Goal: Information Seeking & Learning: Find specific fact

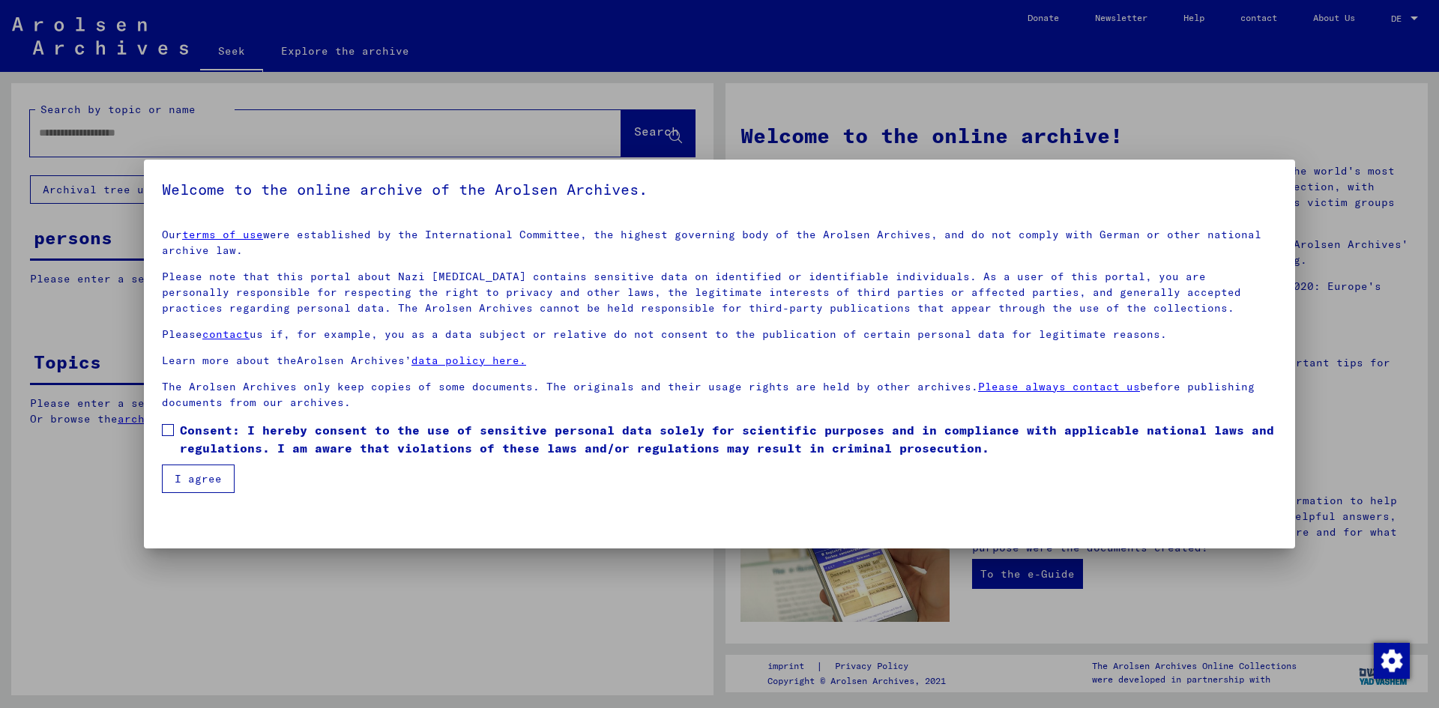
drag, startPoint x: 185, startPoint y: 429, endPoint x: 183, endPoint y: 436, distance: 7.8
click at [185, 429] on font "Consent: I hereby consent to the use of sensitive personal data solely for scie…" at bounding box center [727, 439] width 1094 height 33
click at [218, 488] on button "I agree" at bounding box center [198, 479] width 73 height 28
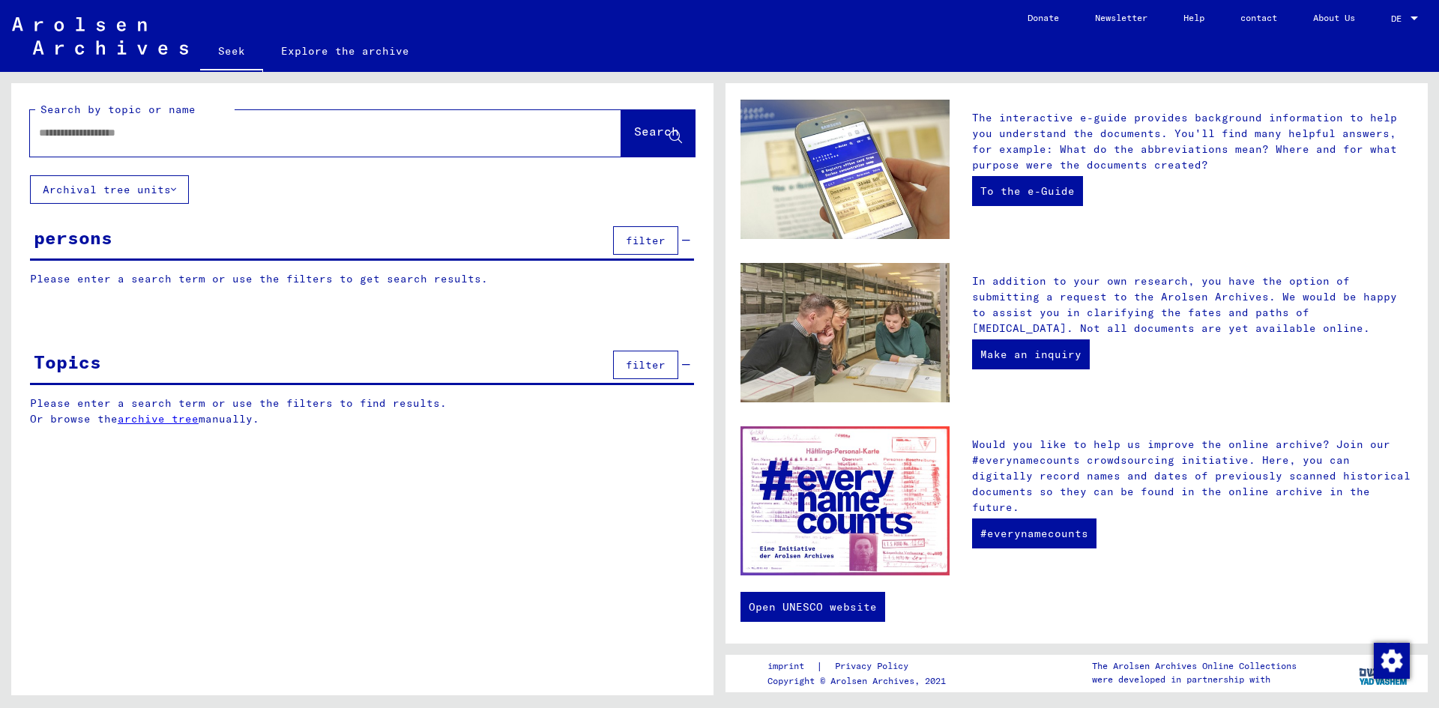
scroll to position [384, 0]
click at [1018, 355] on font "Make an inquiry" at bounding box center [1030, 353] width 101 height 13
click at [147, 133] on input "text" at bounding box center [307, 133] width 537 height 16
type input "**********"
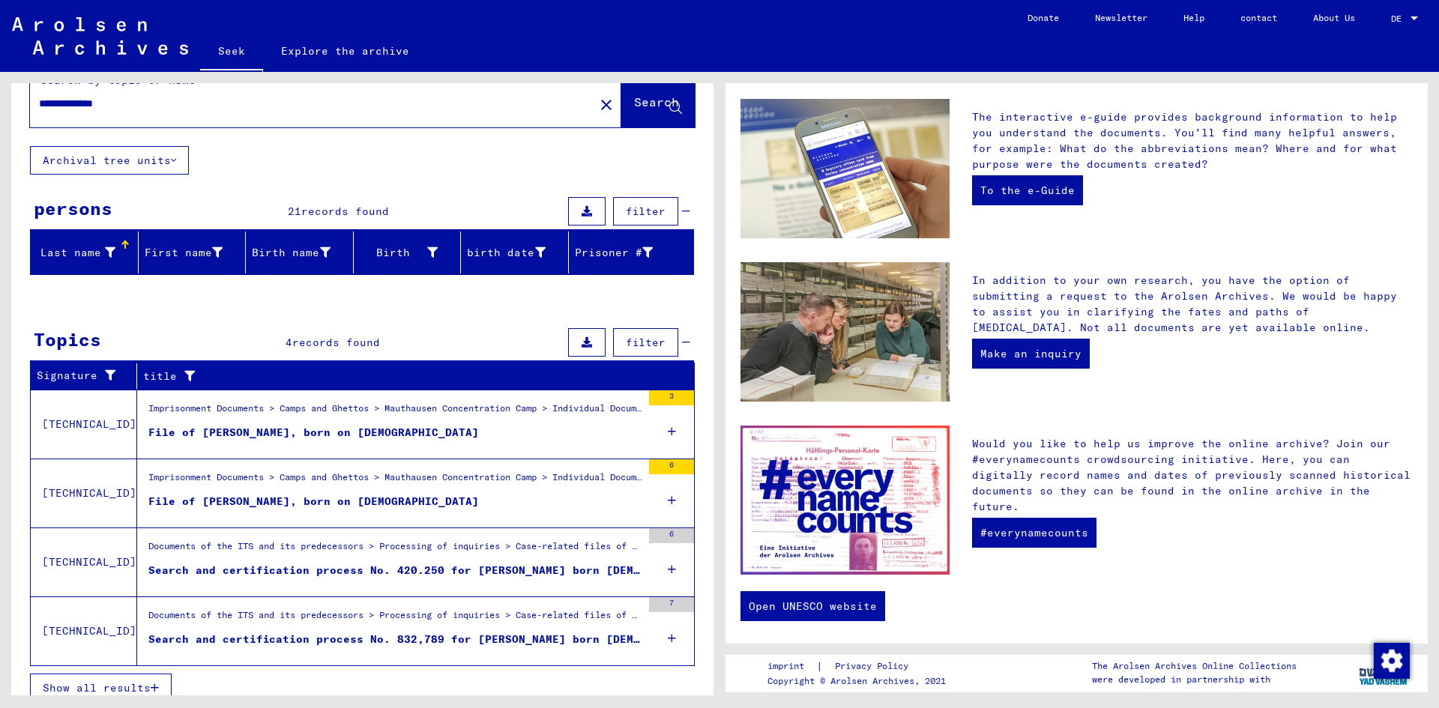
scroll to position [44, 0]
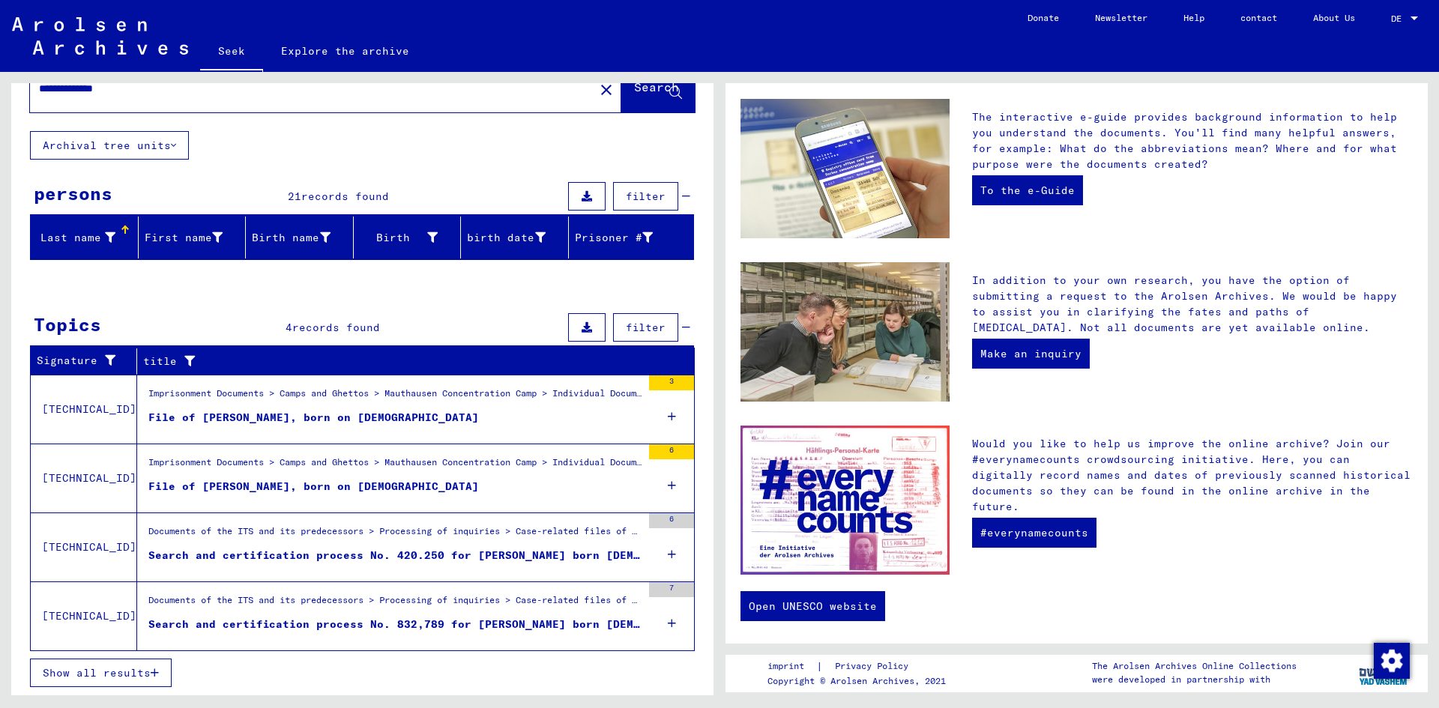
click at [508, 482] on figure "File of [PERSON_NAME], born on [DEMOGRAPHIC_DATA]" at bounding box center [394, 490] width 493 height 22
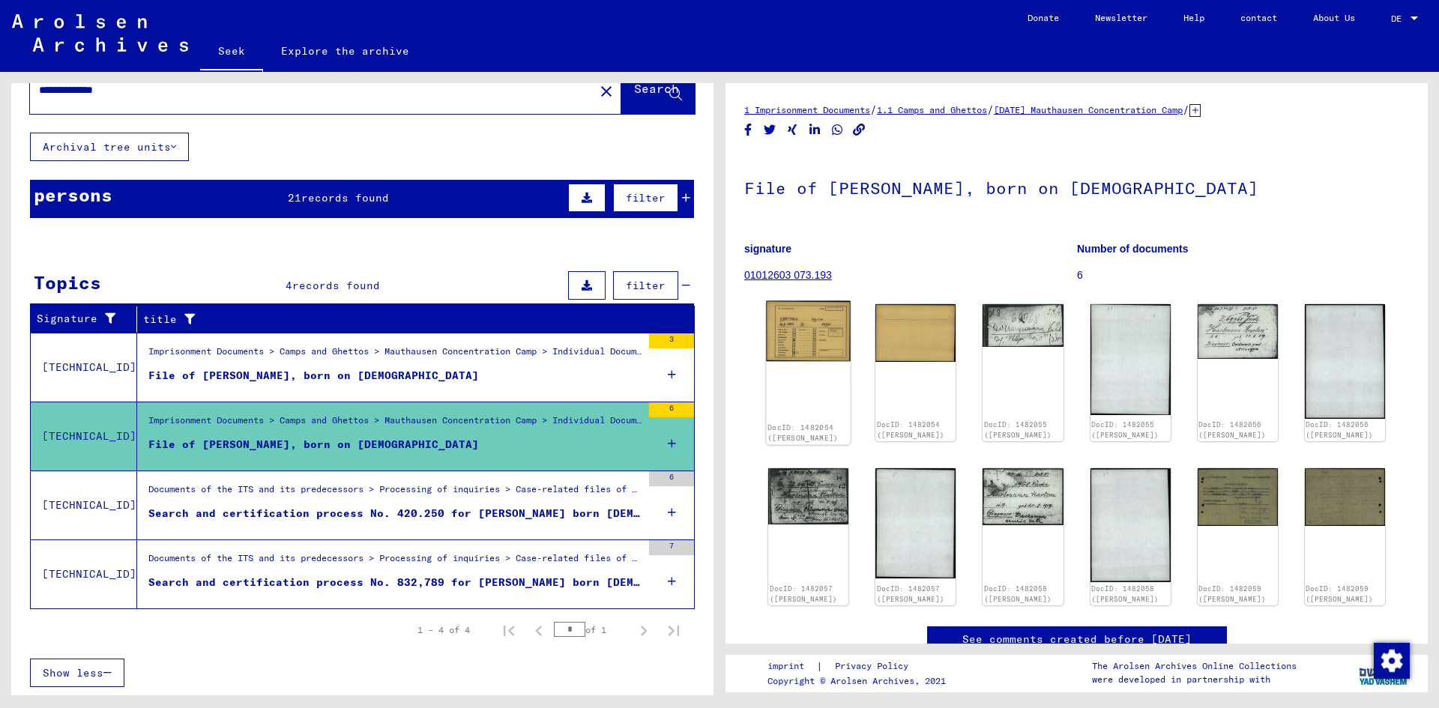
click at [809, 345] on img at bounding box center [808, 331] width 85 height 60
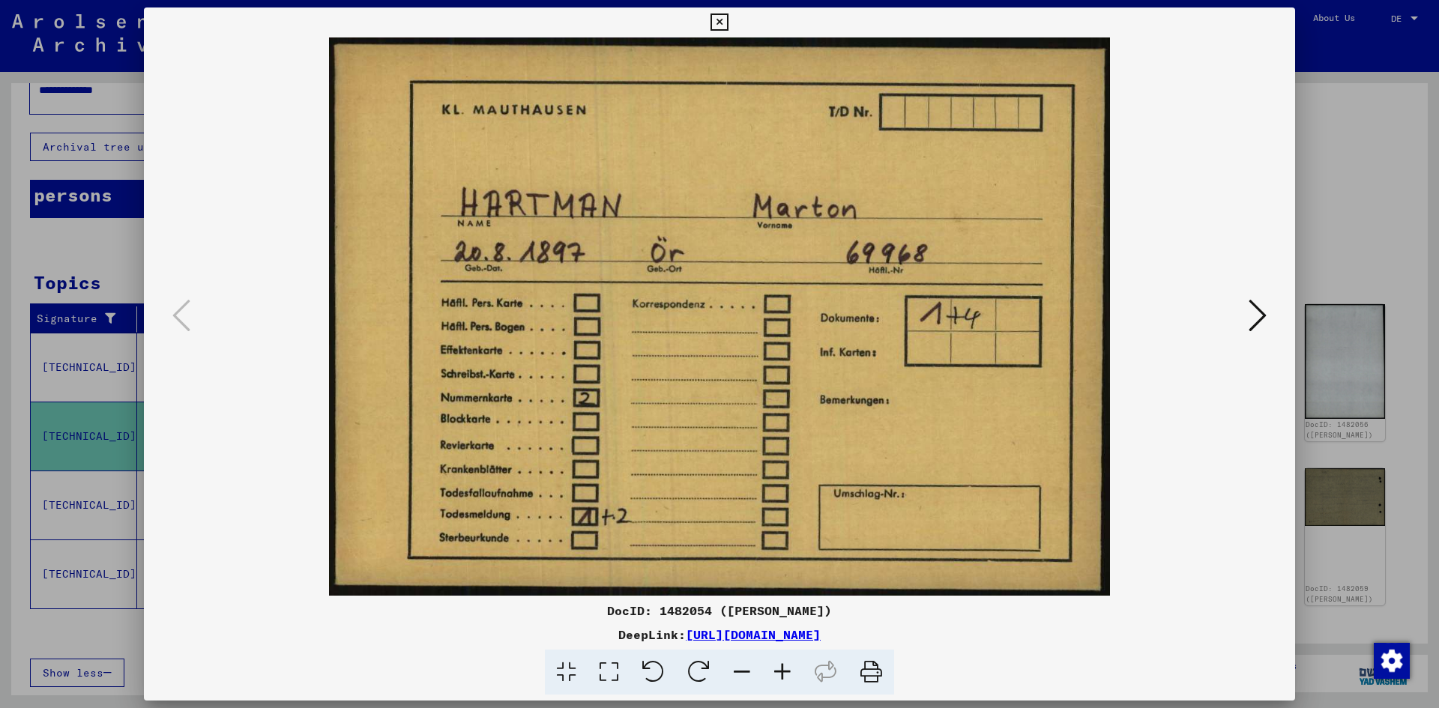
click at [1253, 309] on icon at bounding box center [1257, 315] width 18 height 36
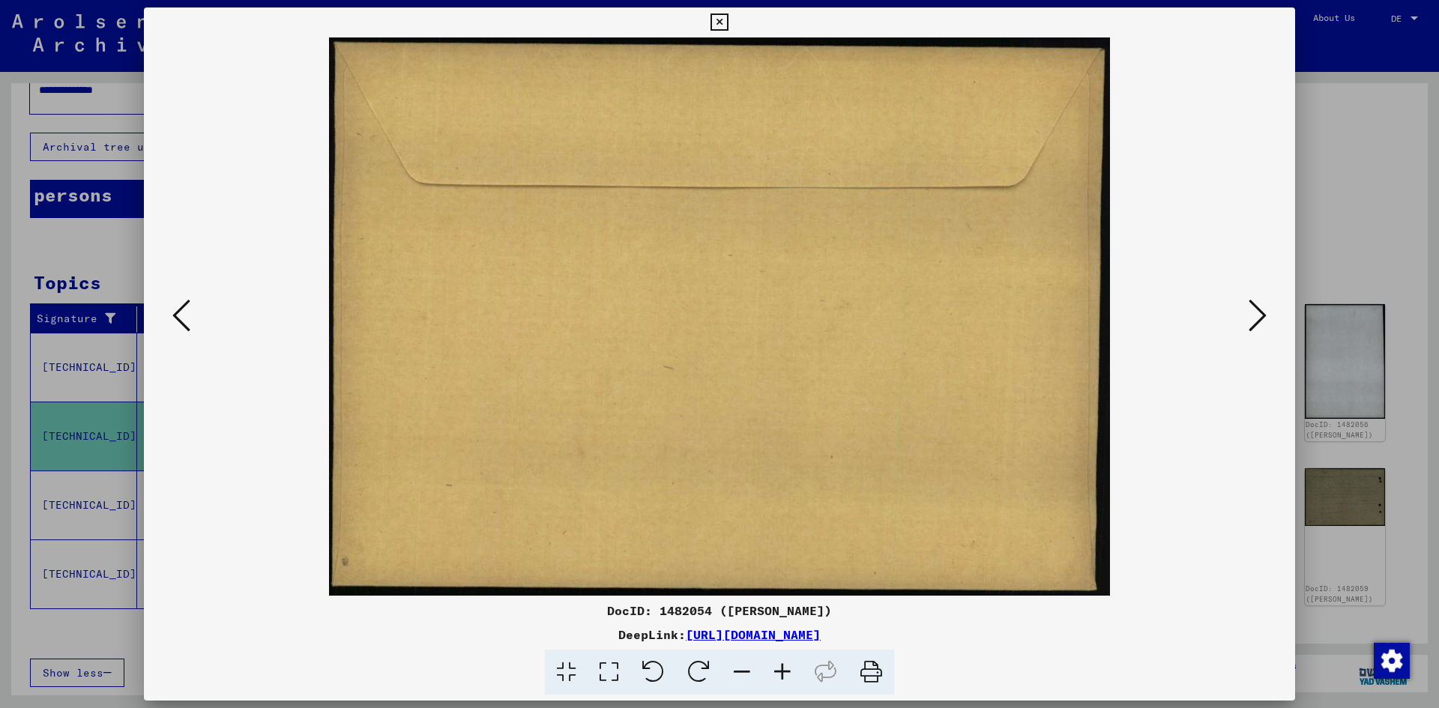
click at [1253, 309] on icon at bounding box center [1257, 315] width 18 height 36
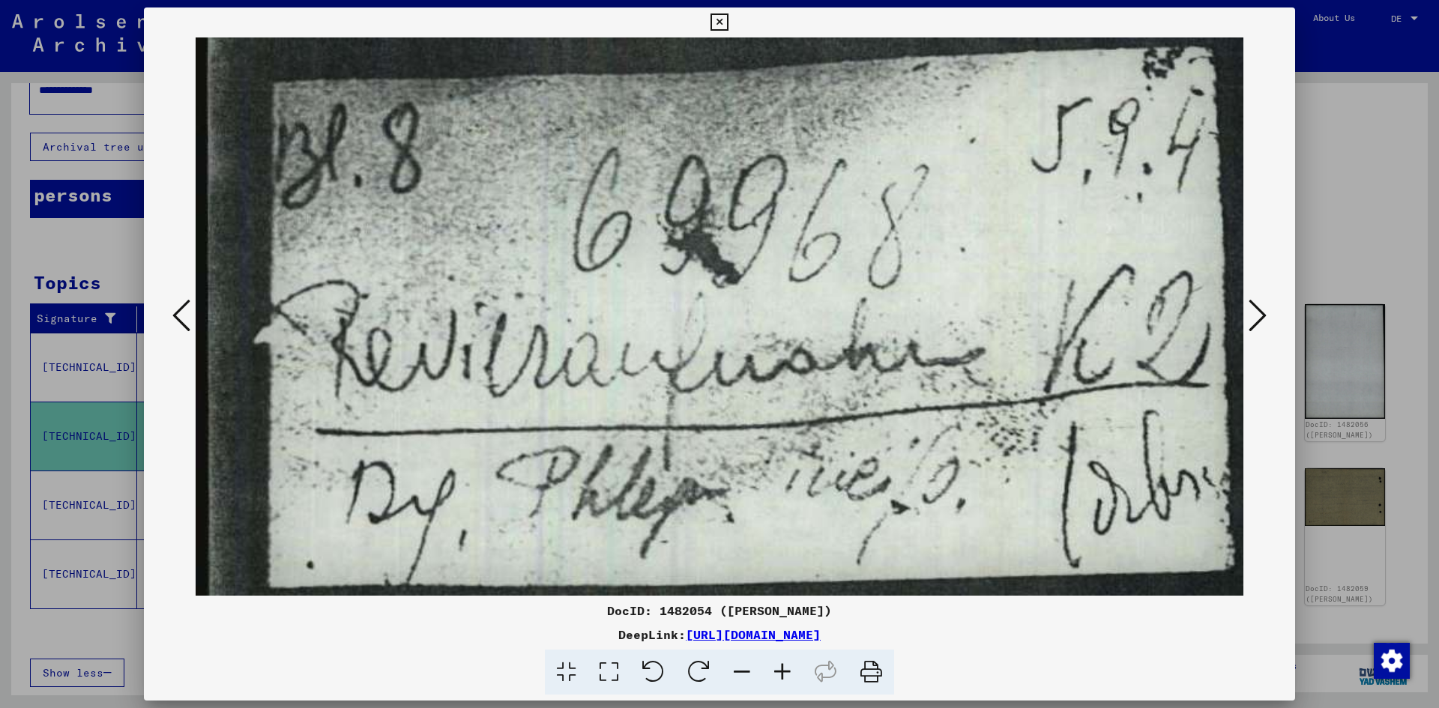
click at [1253, 309] on icon at bounding box center [1257, 315] width 18 height 36
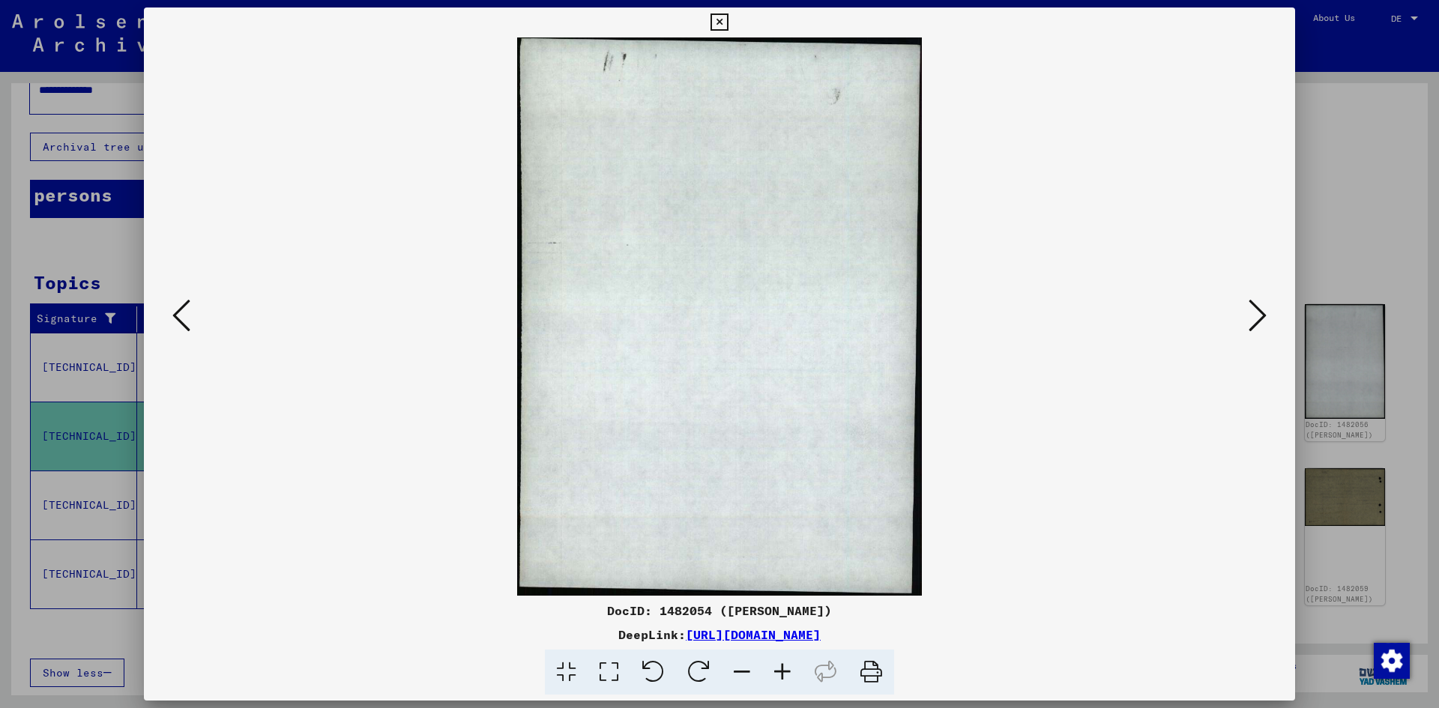
click at [1253, 309] on icon at bounding box center [1257, 315] width 18 height 36
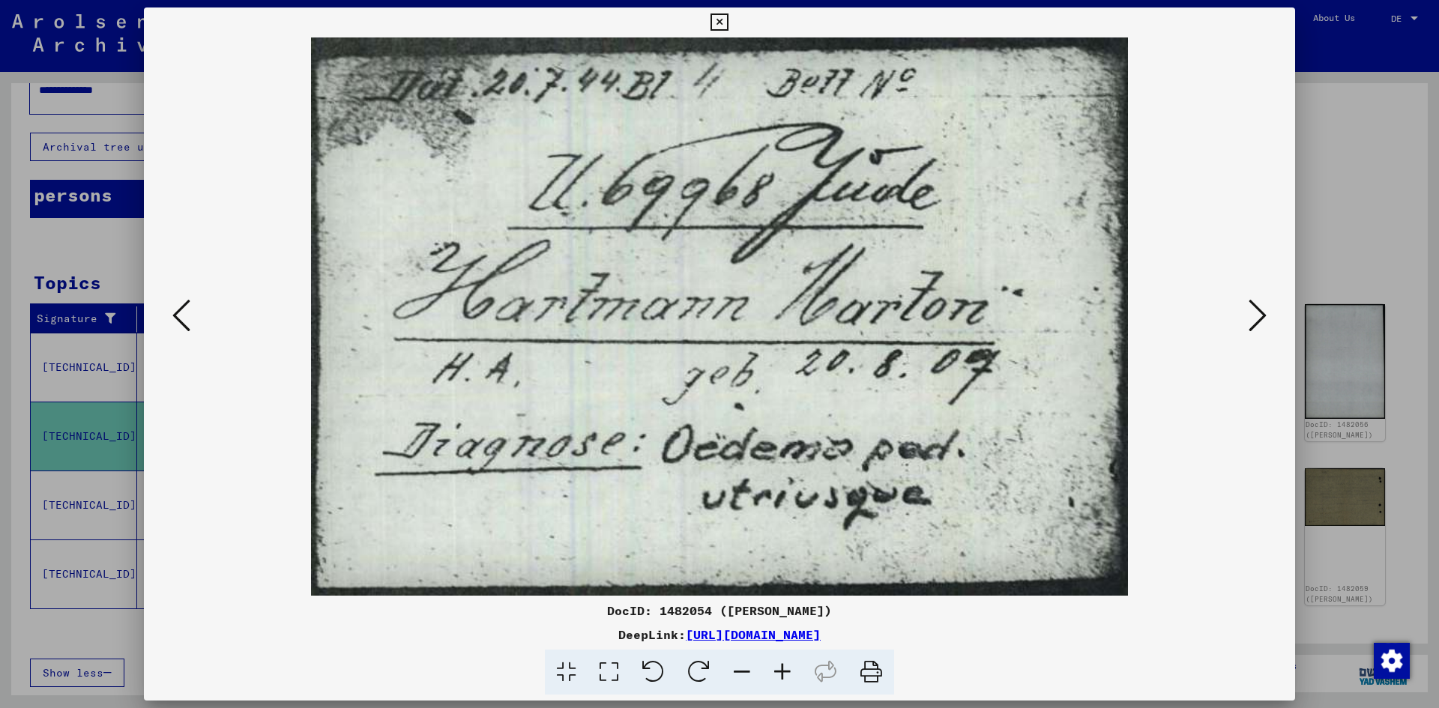
click at [1253, 309] on icon at bounding box center [1257, 315] width 18 height 36
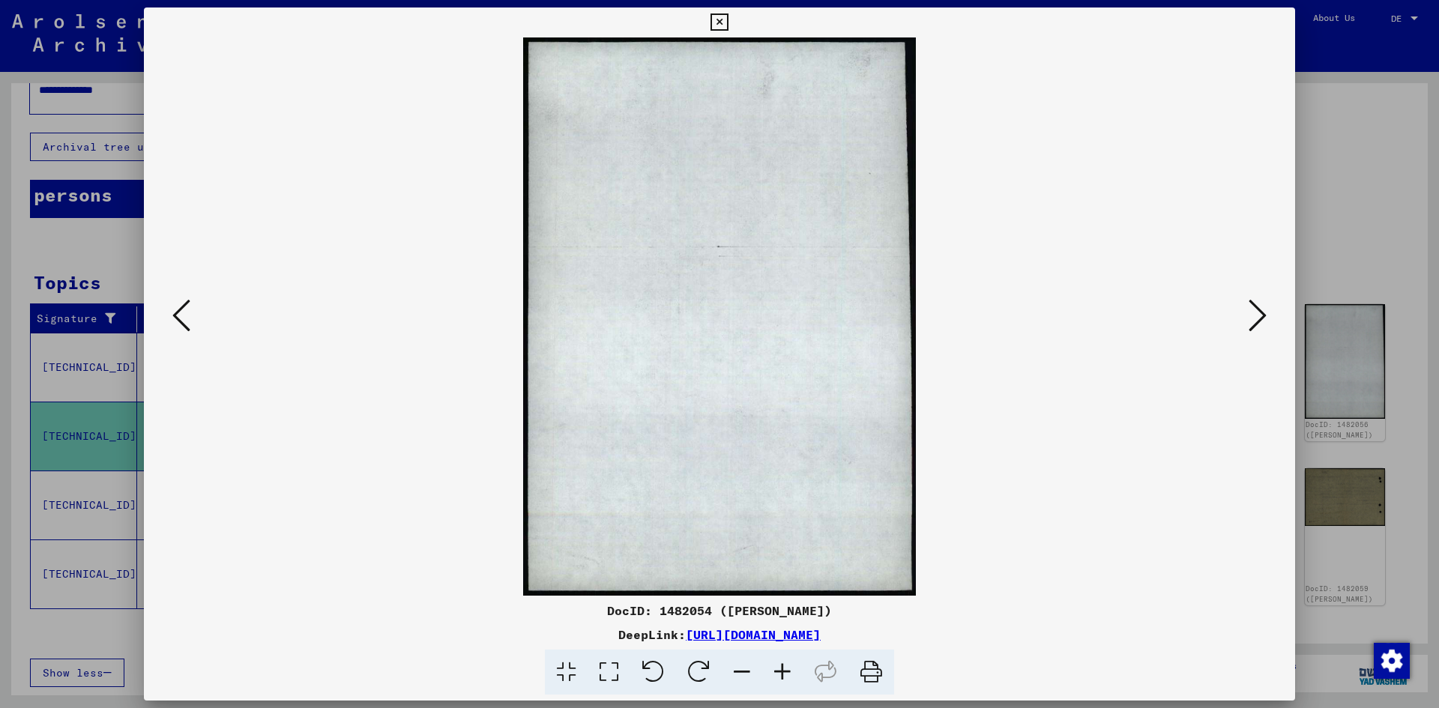
click at [1253, 309] on icon at bounding box center [1257, 315] width 18 height 36
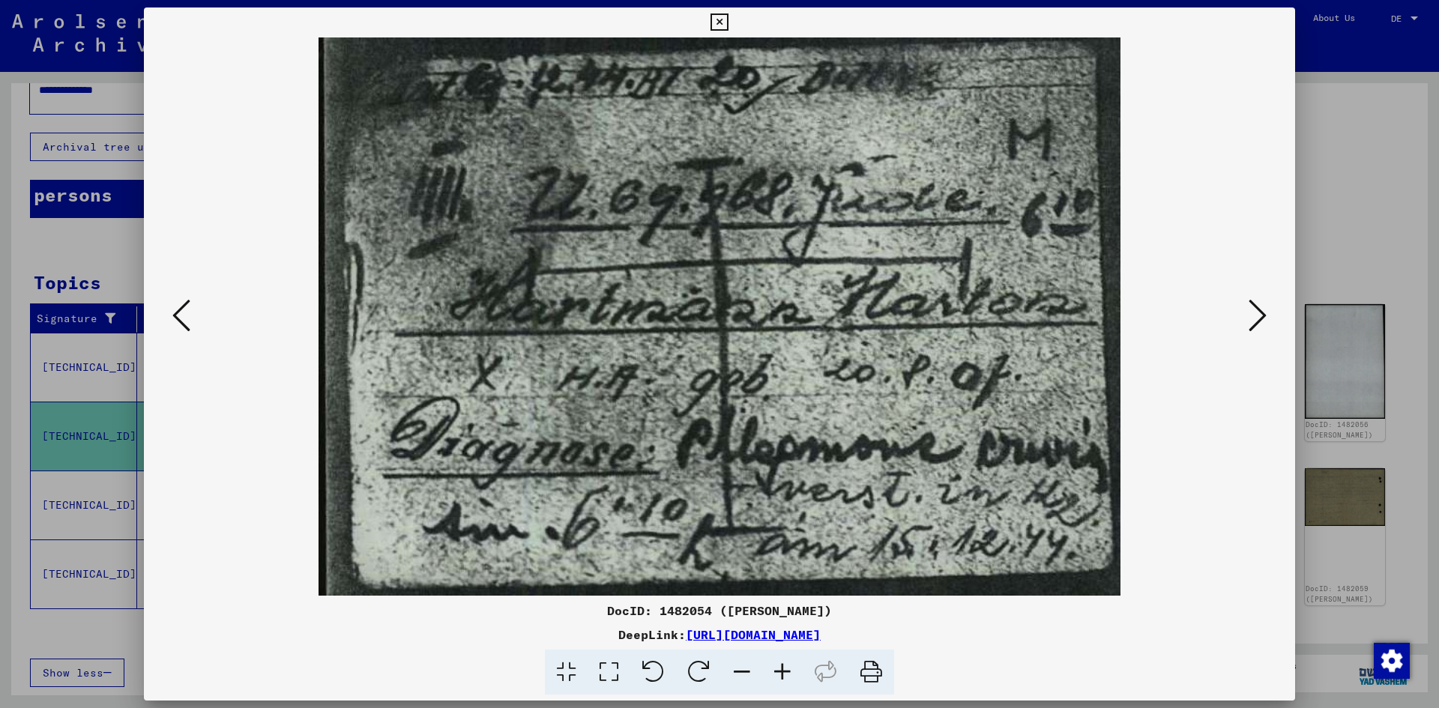
click at [1253, 309] on icon at bounding box center [1257, 315] width 18 height 36
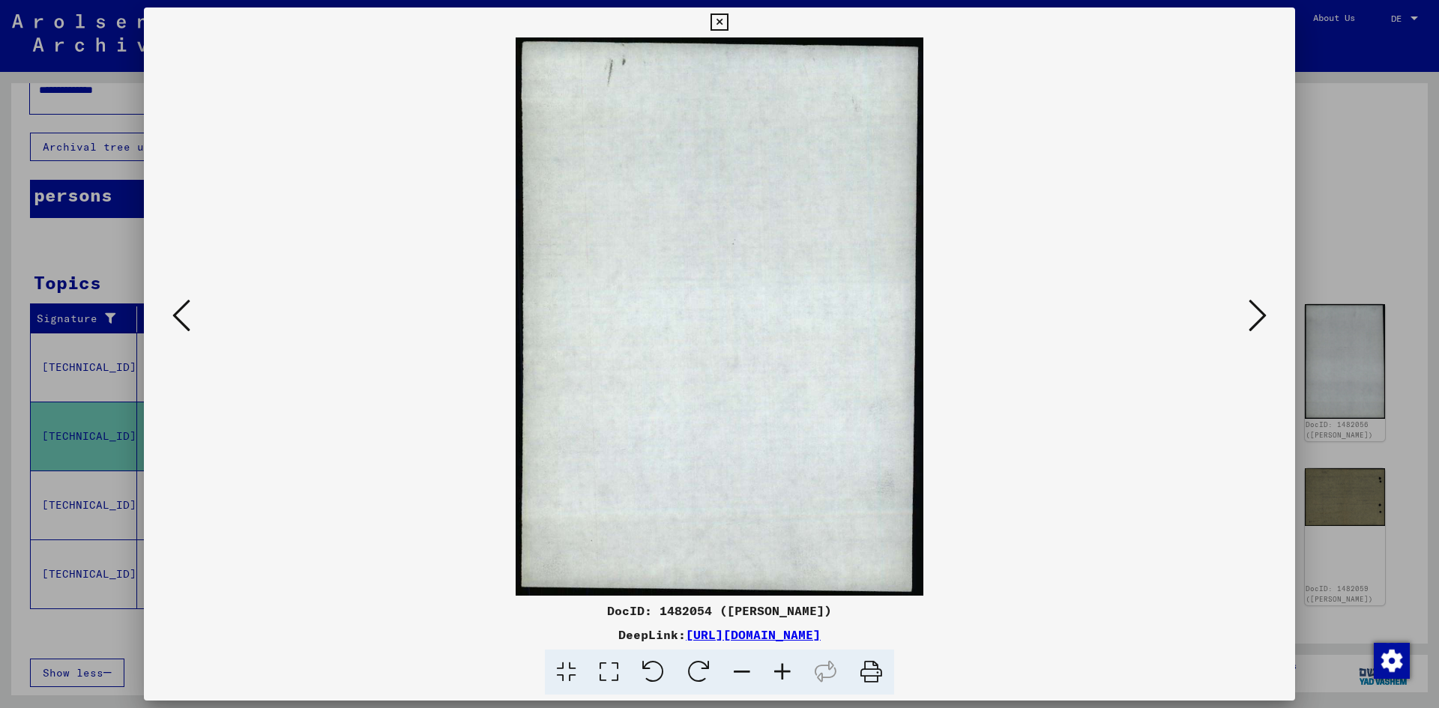
click at [1253, 309] on icon at bounding box center [1257, 315] width 18 height 36
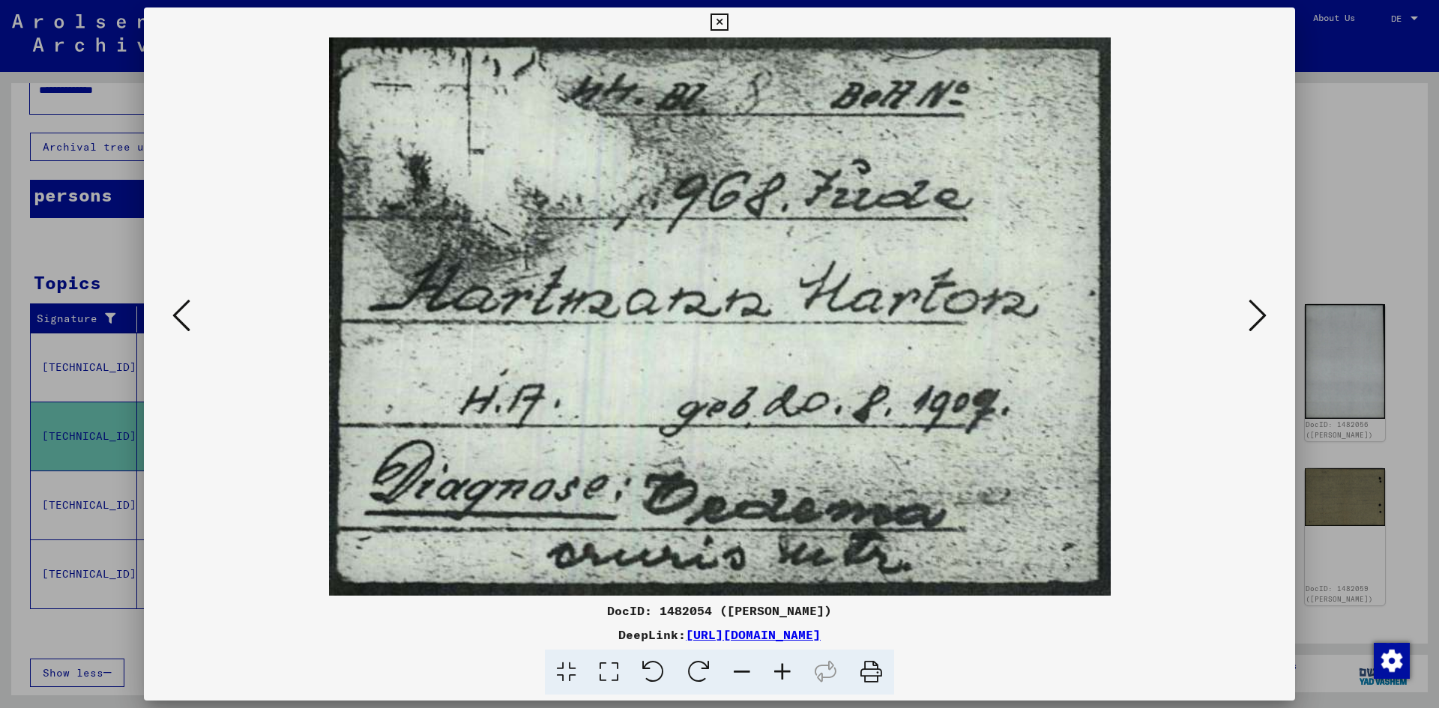
click at [1253, 309] on icon at bounding box center [1257, 315] width 18 height 36
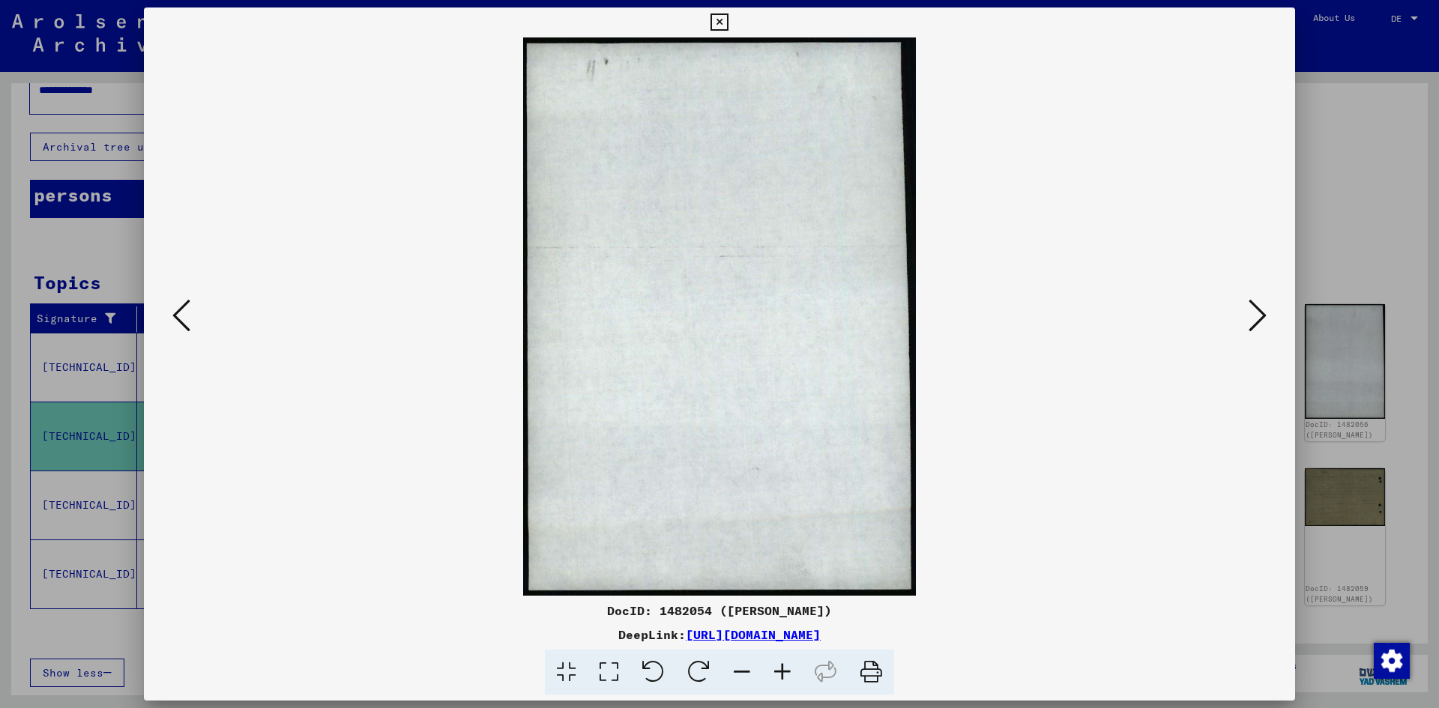
click at [1253, 309] on icon at bounding box center [1257, 315] width 18 height 36
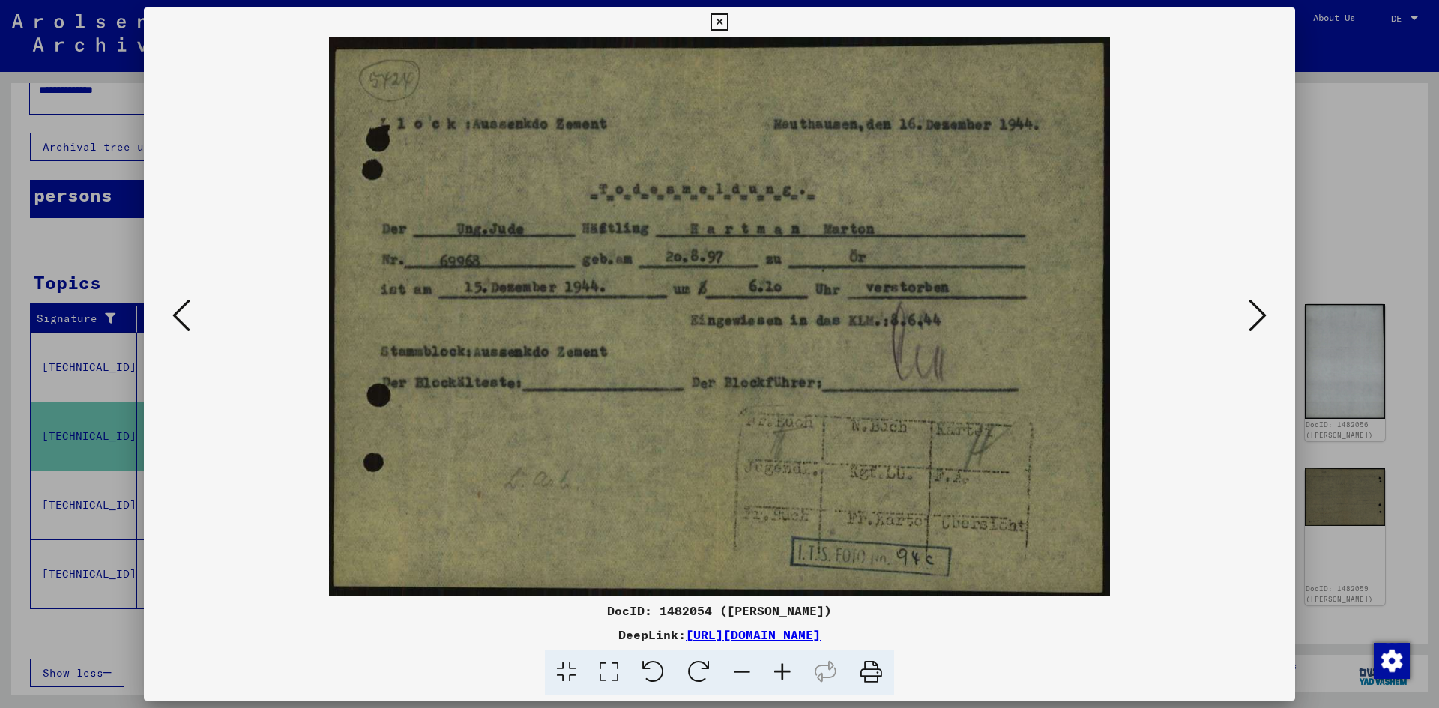
click at [1254, 308] on icon at bounding box center [1257, 315] width 18 height 36
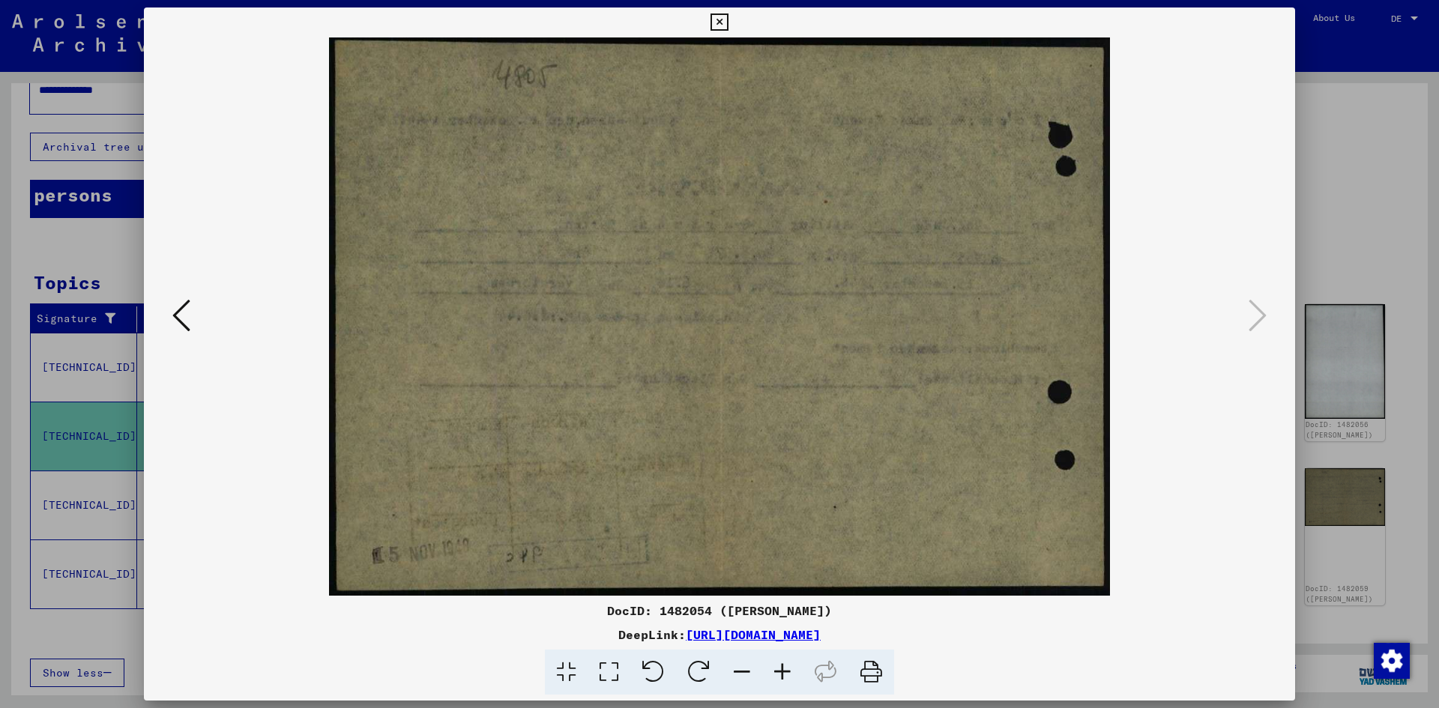
click at [725, 25] on icon at bounding box center [718, 22] width 17 height 18
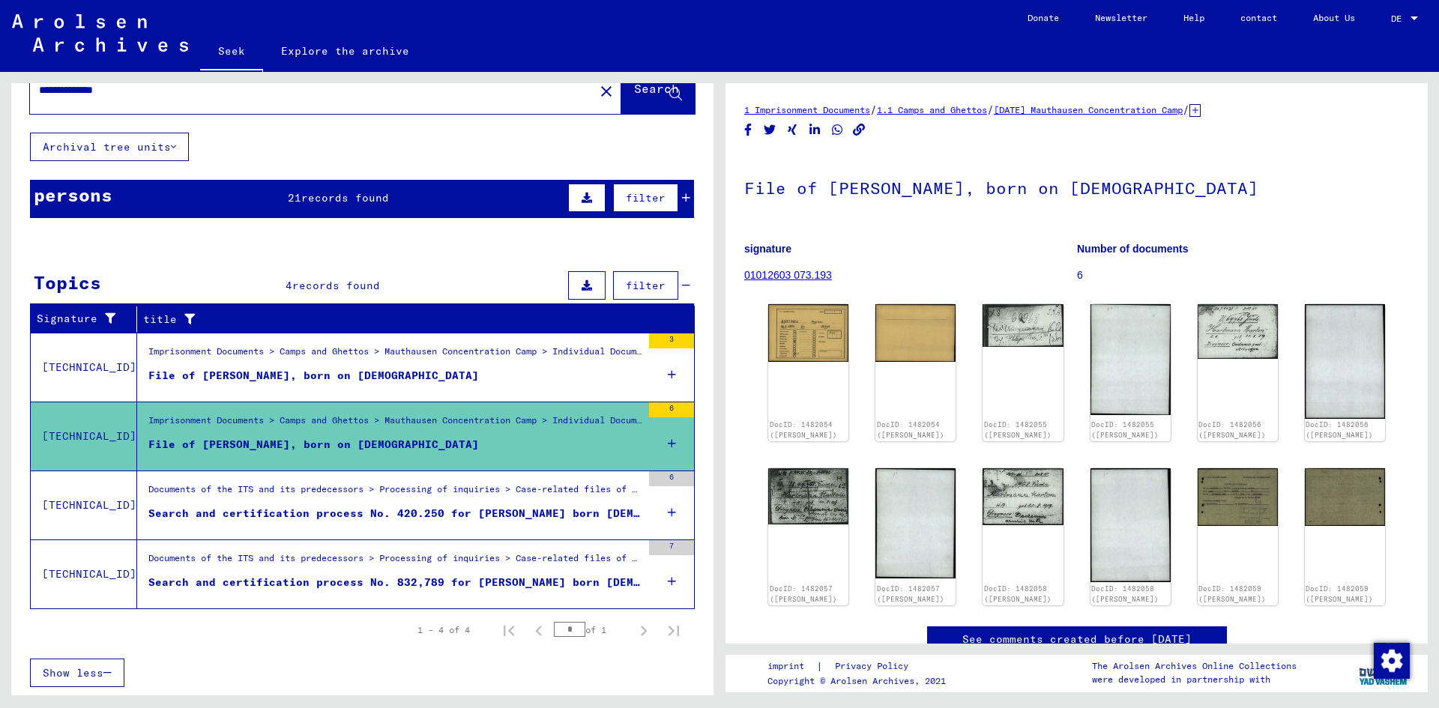
click at [592, 578] on font "Search and certification process No. 832,789 for [PERSON_NAME] born [DEMOGRAPHI…" at bounding box center [437, 581] width 579 height 13
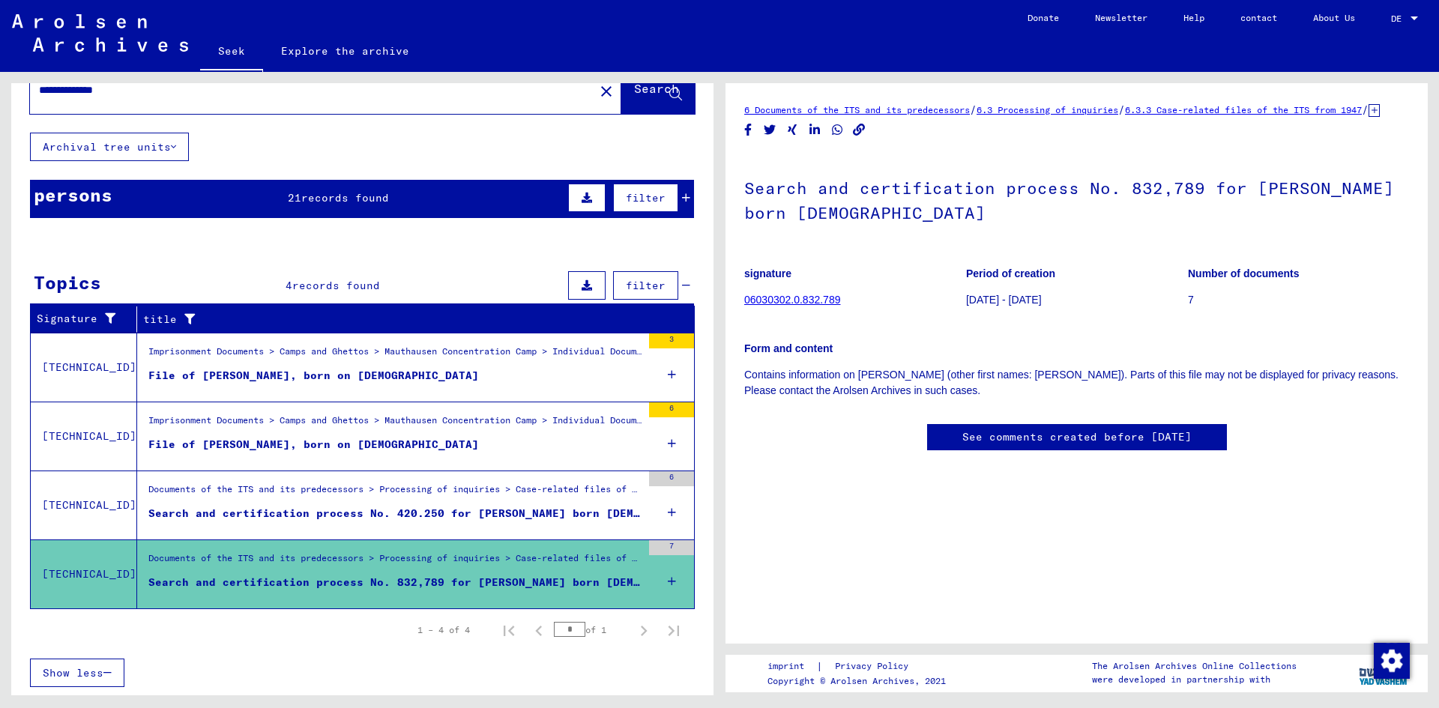
click at [589, 510] on font "Search and certification process No. 420.250 for [PERSON_NAME] born [DEMOGRAPHI…" at bounding box center [437, 513] width 579 height 13
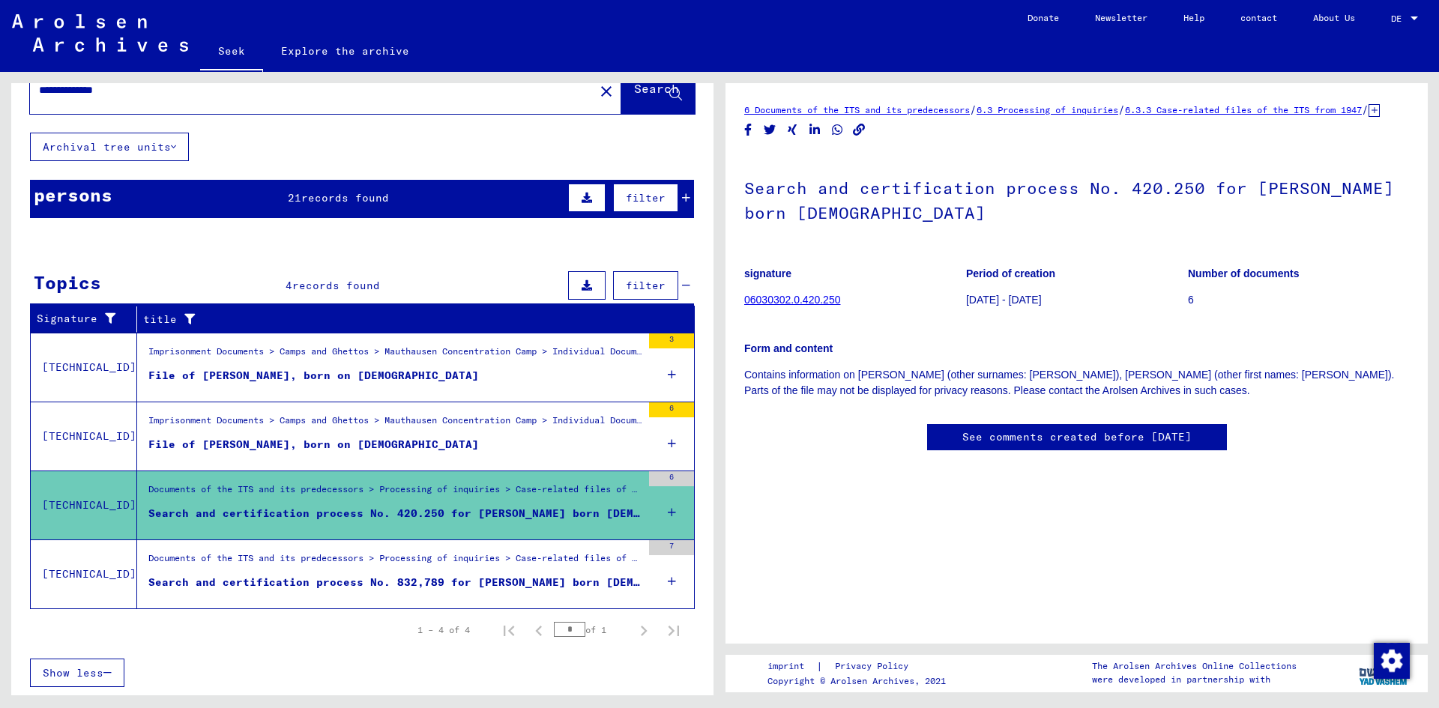
click at [521, 384] on figure "File of [PERSON_NAME], born on [DEMOGRAPHIC_DATA]" at bounding box center [394, 379] width 493 height 22
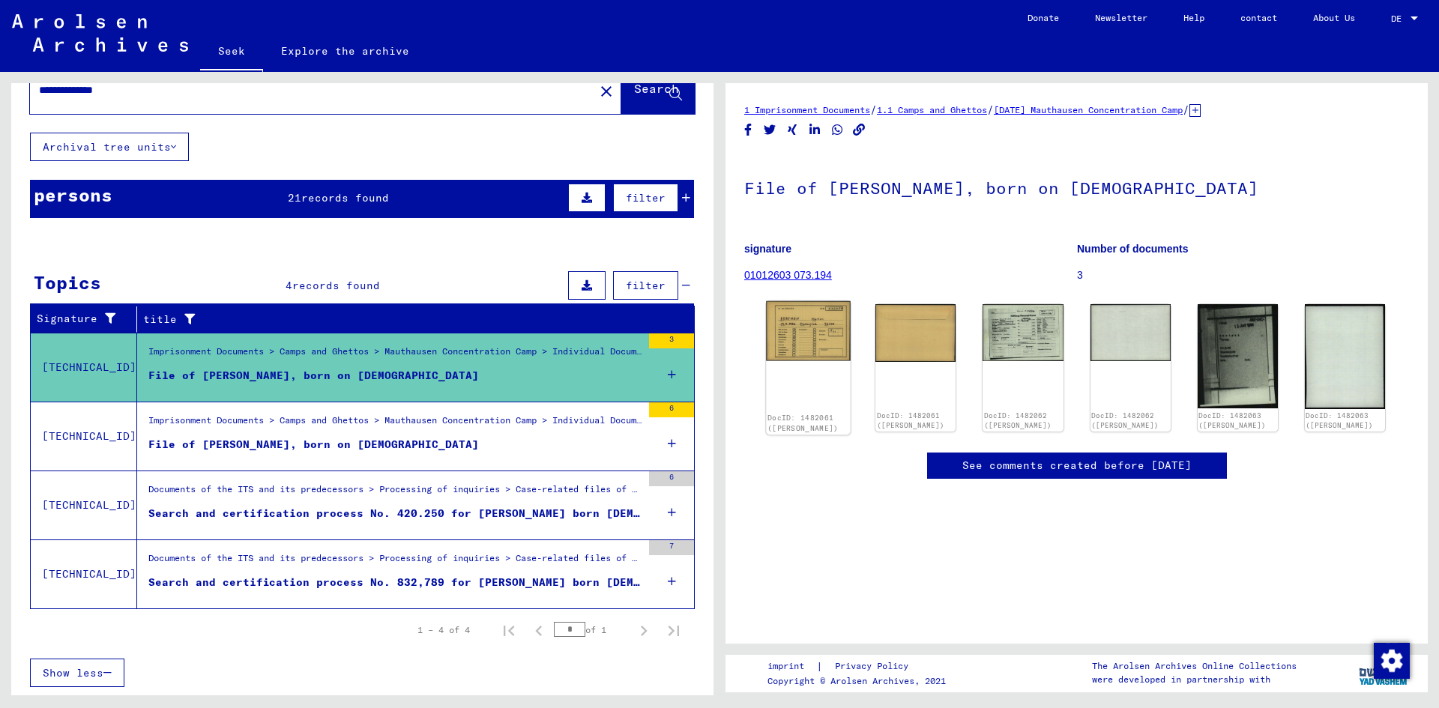
click at [829, 329] on img at bounding box center [808, 331] width 85 height 60
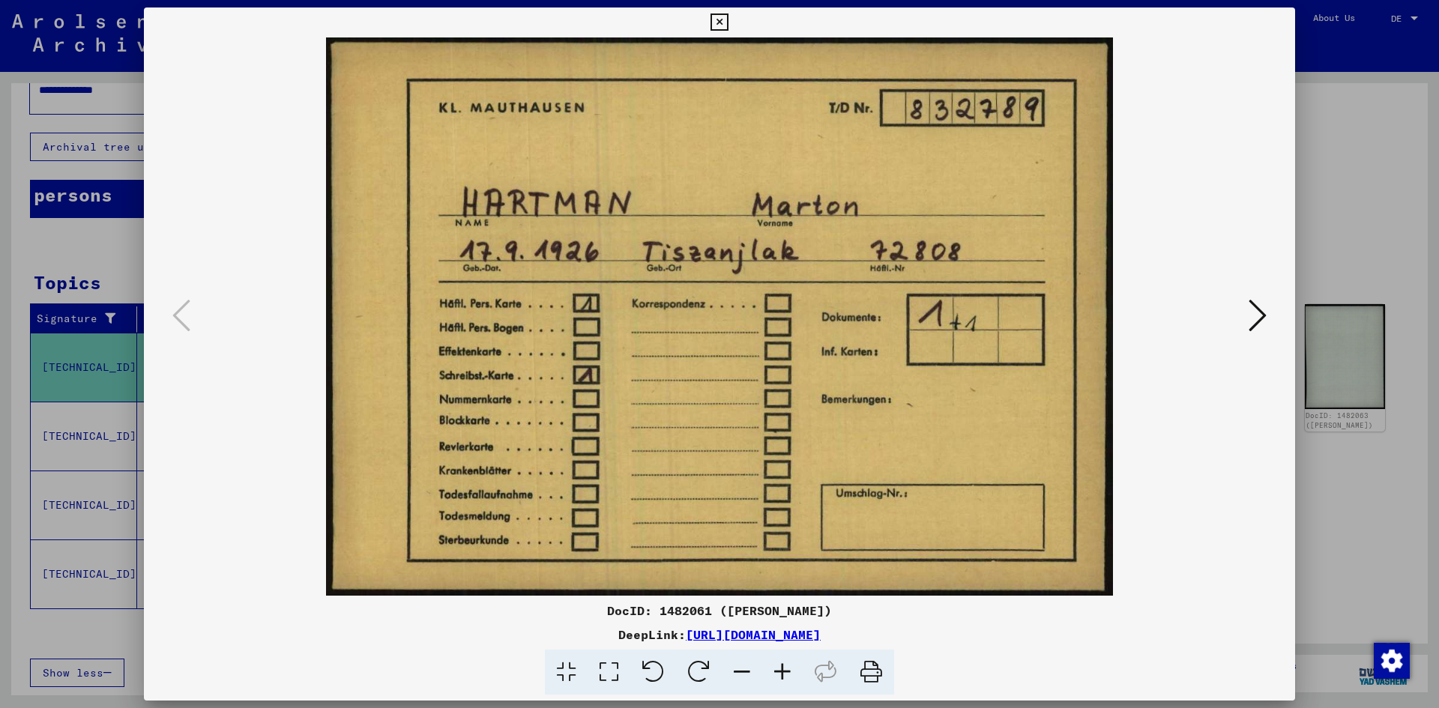
click at [717, 27] on icon at bounding box center [718, 22] width 17 height 18
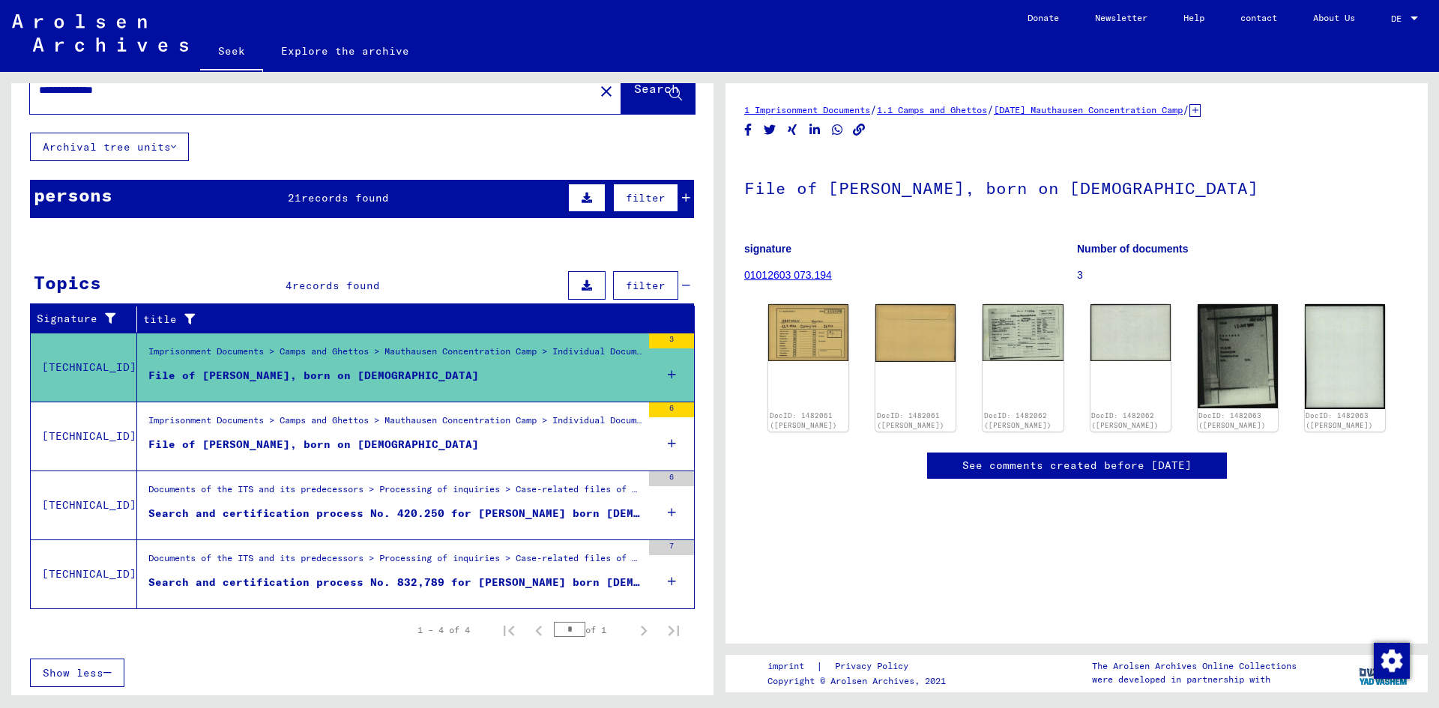
click at [498, 434] on div "Imprisonment Documents > Camps and Ghettos > Mauthausen Concentration Camp > In…" at bounding box center [394, 424] width 493 height 21
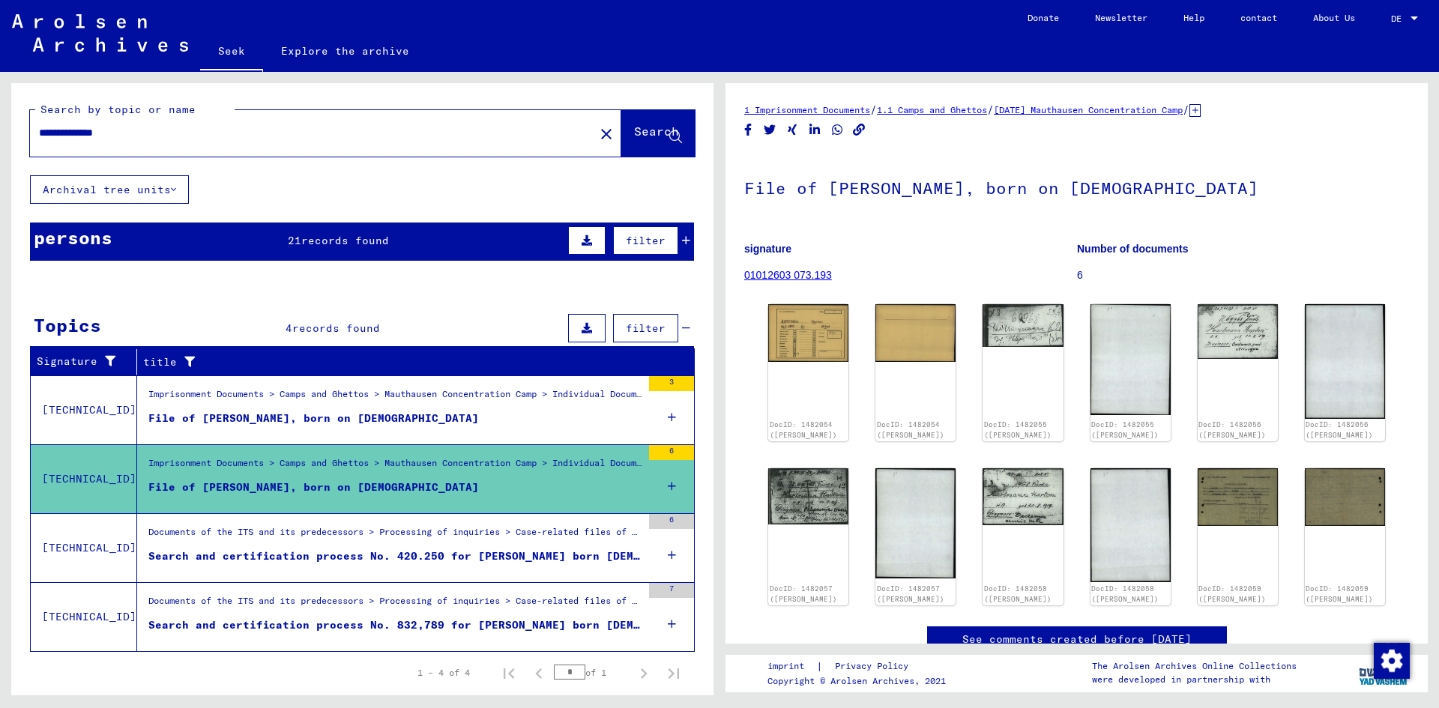
click at [324, 241] on font "records found" at bounding box center [345, 240] width 88 height 13
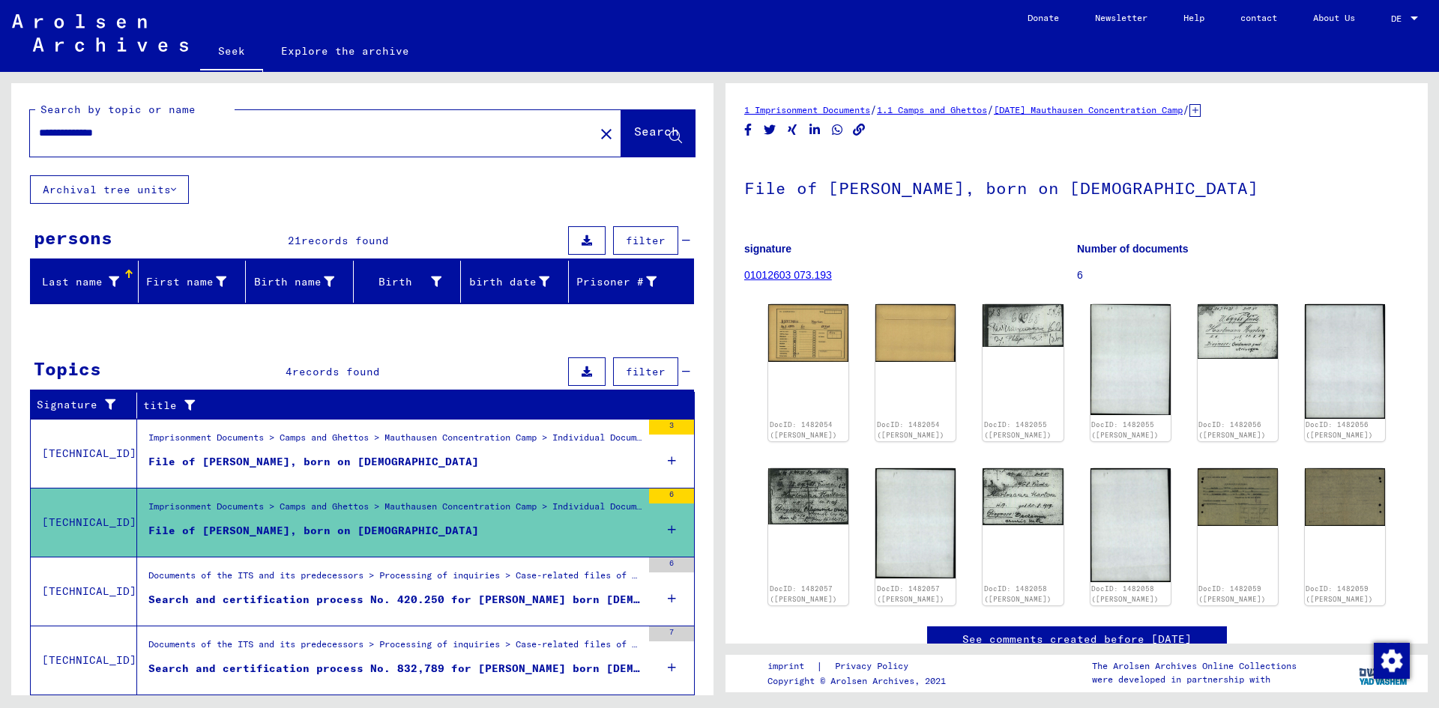
click at [352, 241] on font "records found" at bounding box center [345, 240] width 88 height 13
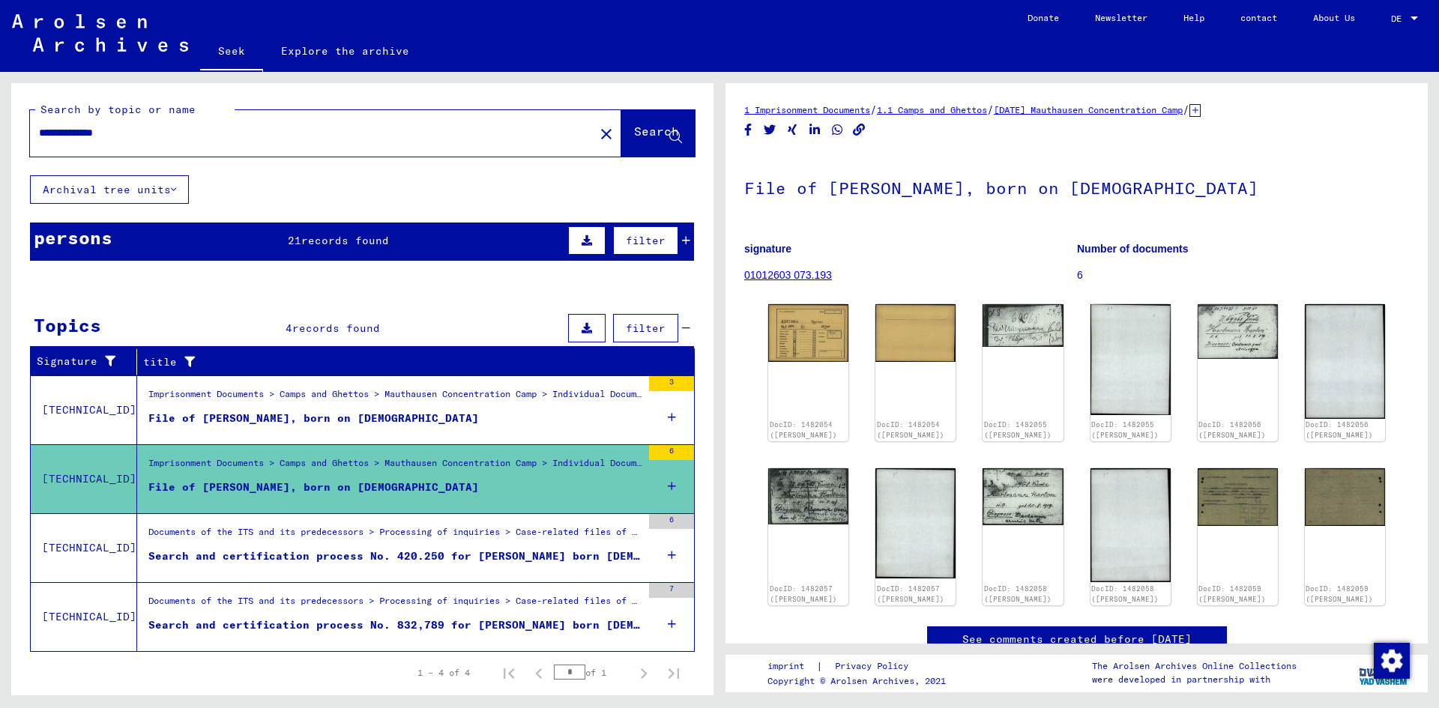
click at [354, 246] on font "records found" at bounding box center [345, 240] width 88 height 13
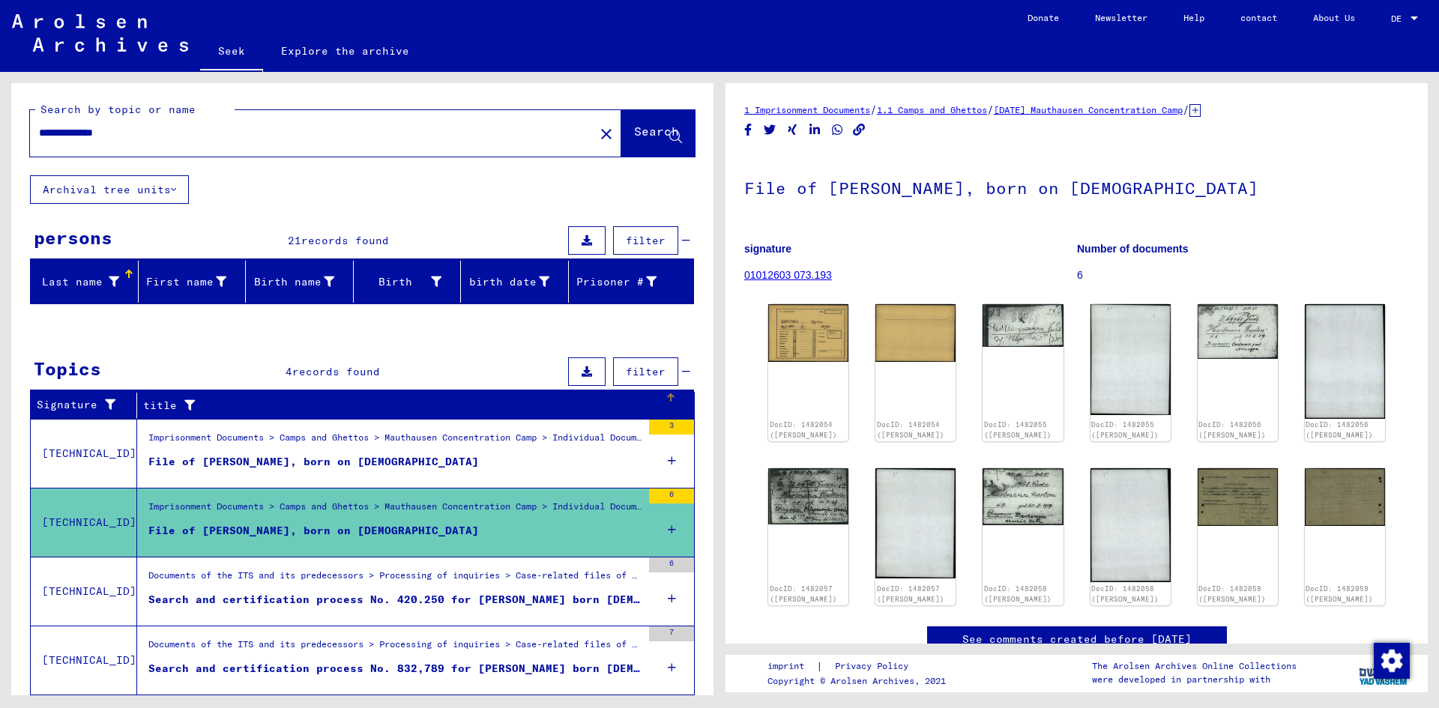
click at [336, 407] on div "title" at bounding box center [404, 406] width 522 height 16
click at [316, 238] on font "records found" at bounding box center [345, 240] width 88 height 13
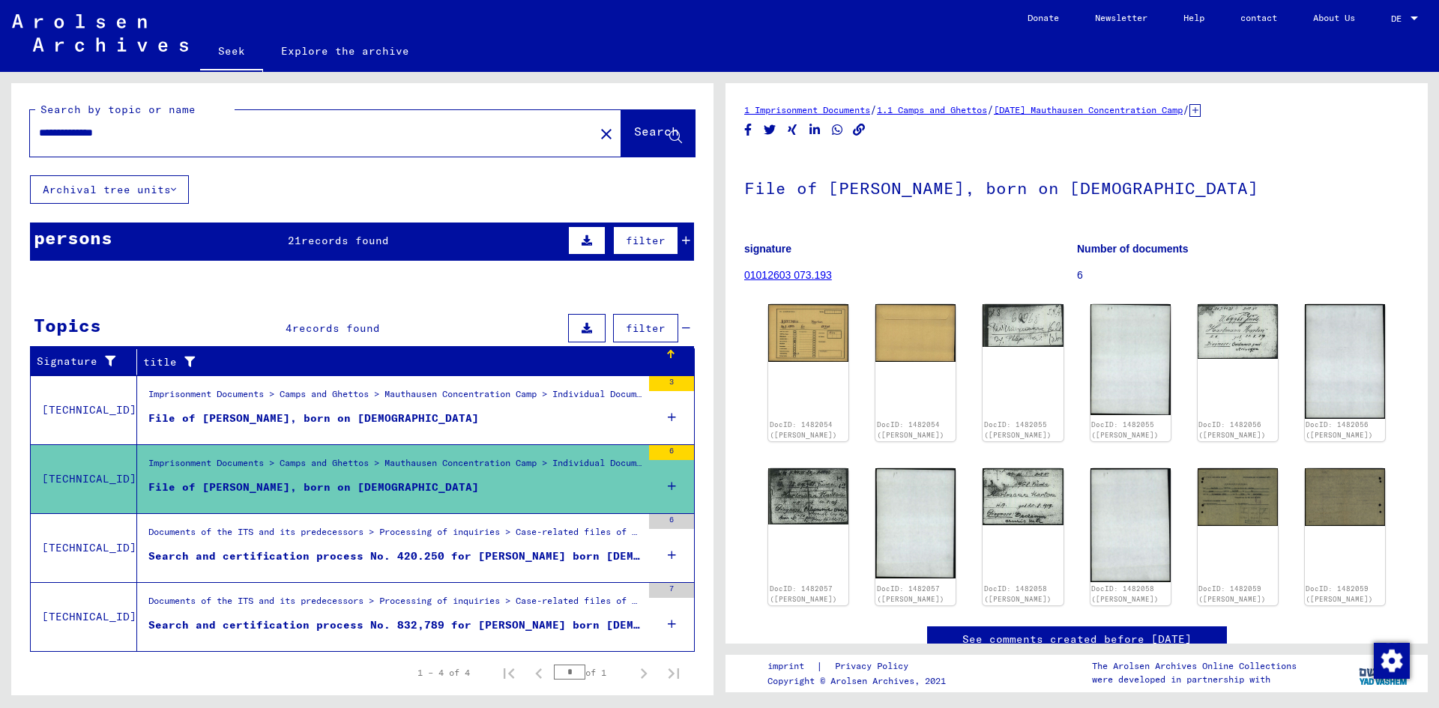
click at [318, 238] on font "records found" at bounding box center [345, 240] width 88 height 13
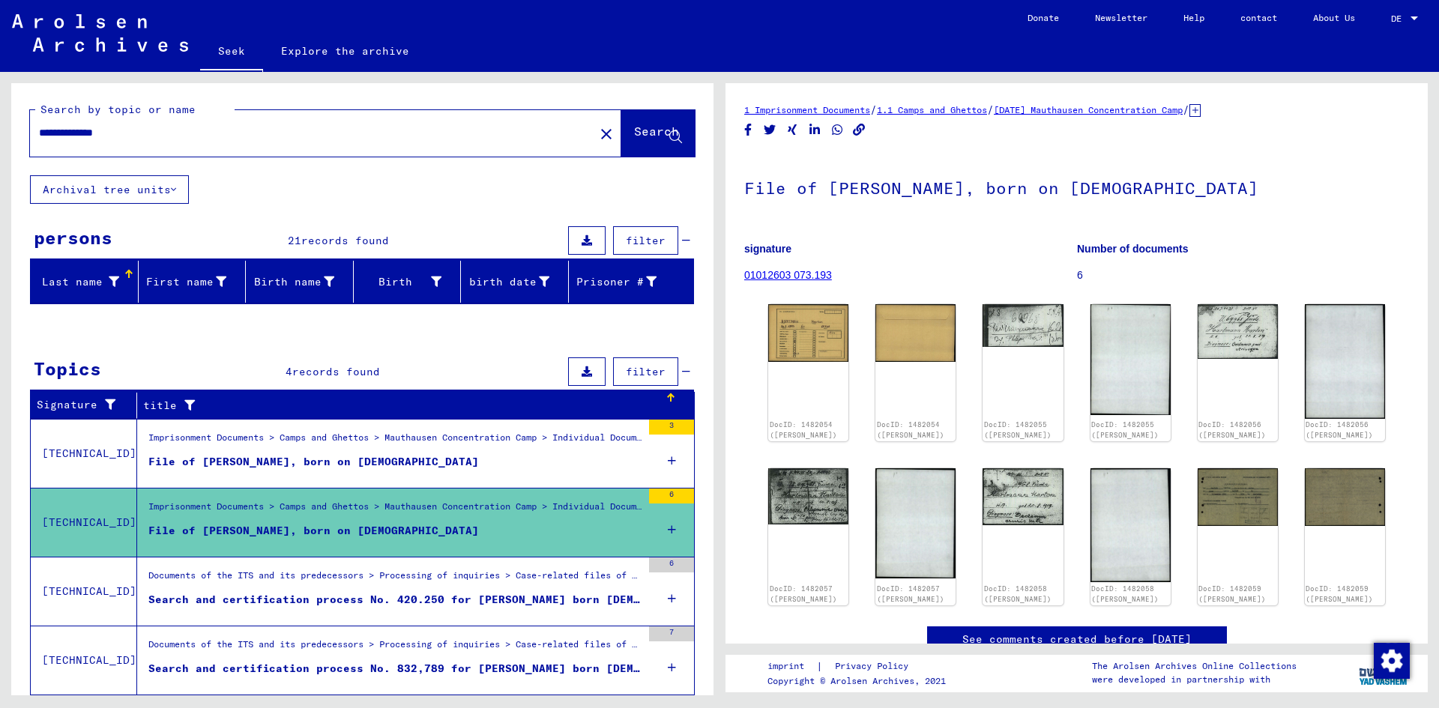
click at [582, 236] on button at bounding box center [586, 240] width 37 height 28
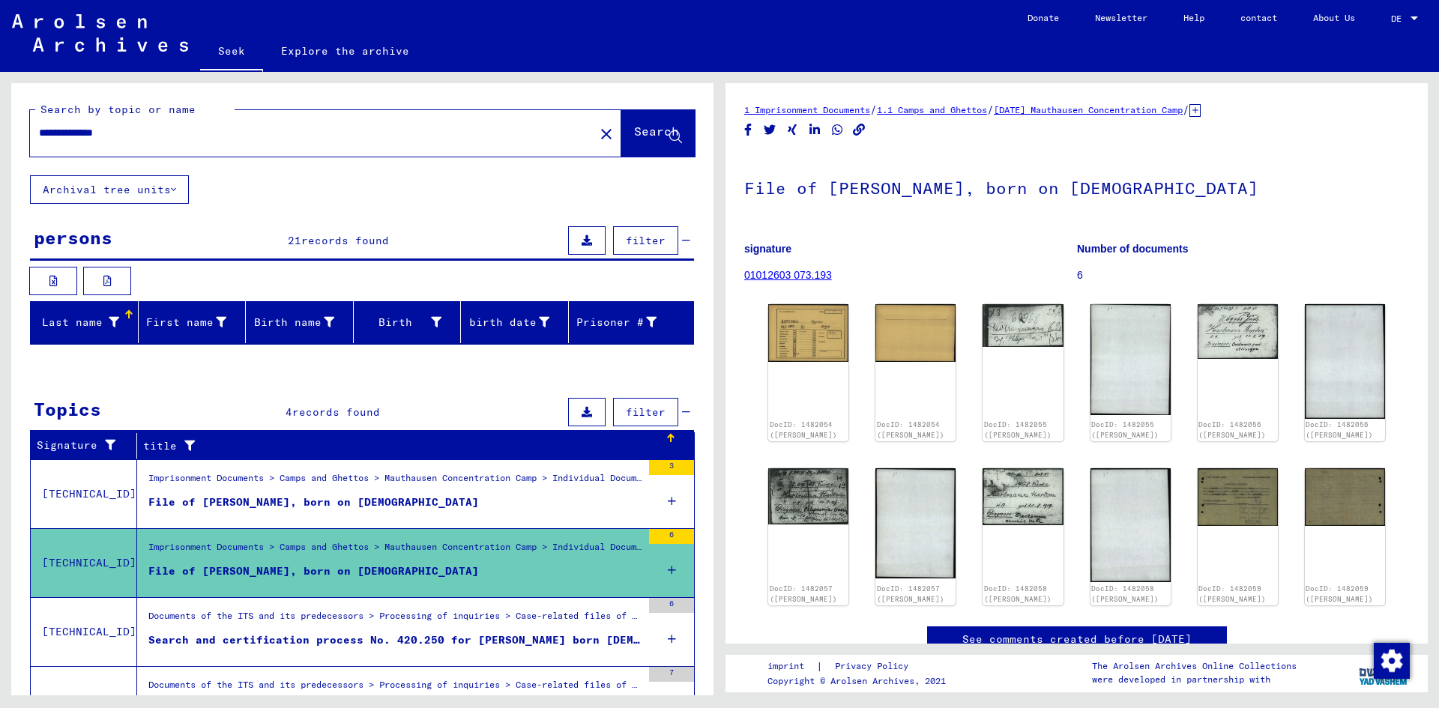
click at [216, 324] on icon at bounding box center [221, 322] width 10 height 10
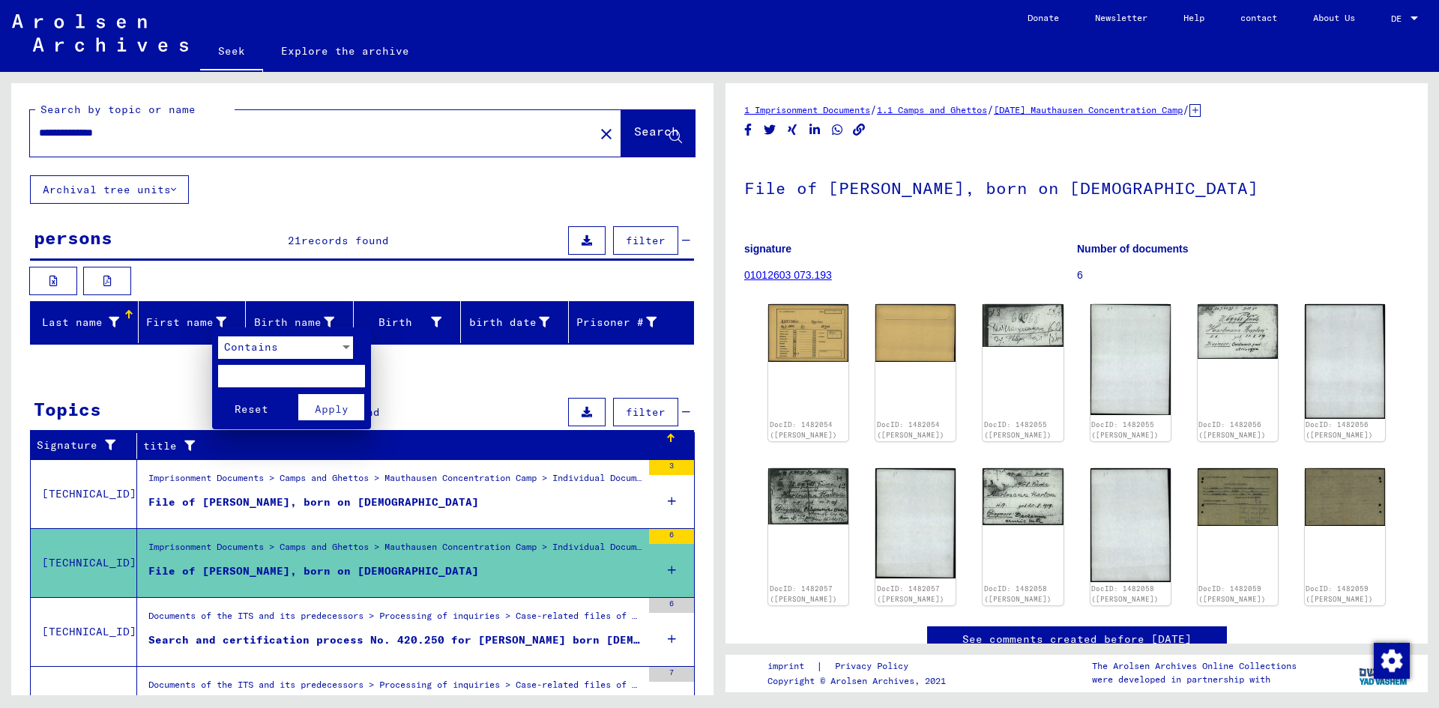
click at [451, 396] on div at bounding box center [719, 354] width 1439 height 708
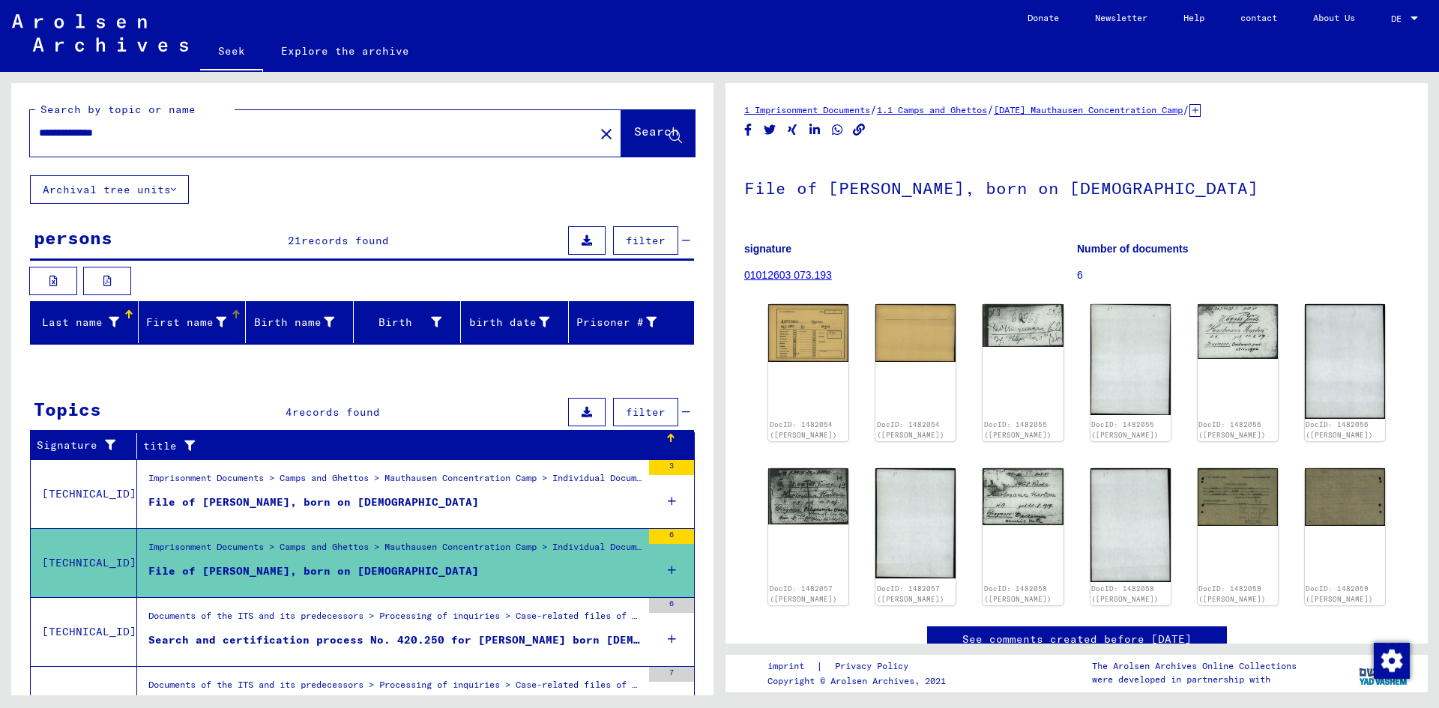
click at [67, 316] on font "Last name" at bounding box center [72, 321] width 61 height 13
click at [283, 441] on div "title" at bounding box center [404, 446] width 522 height 16
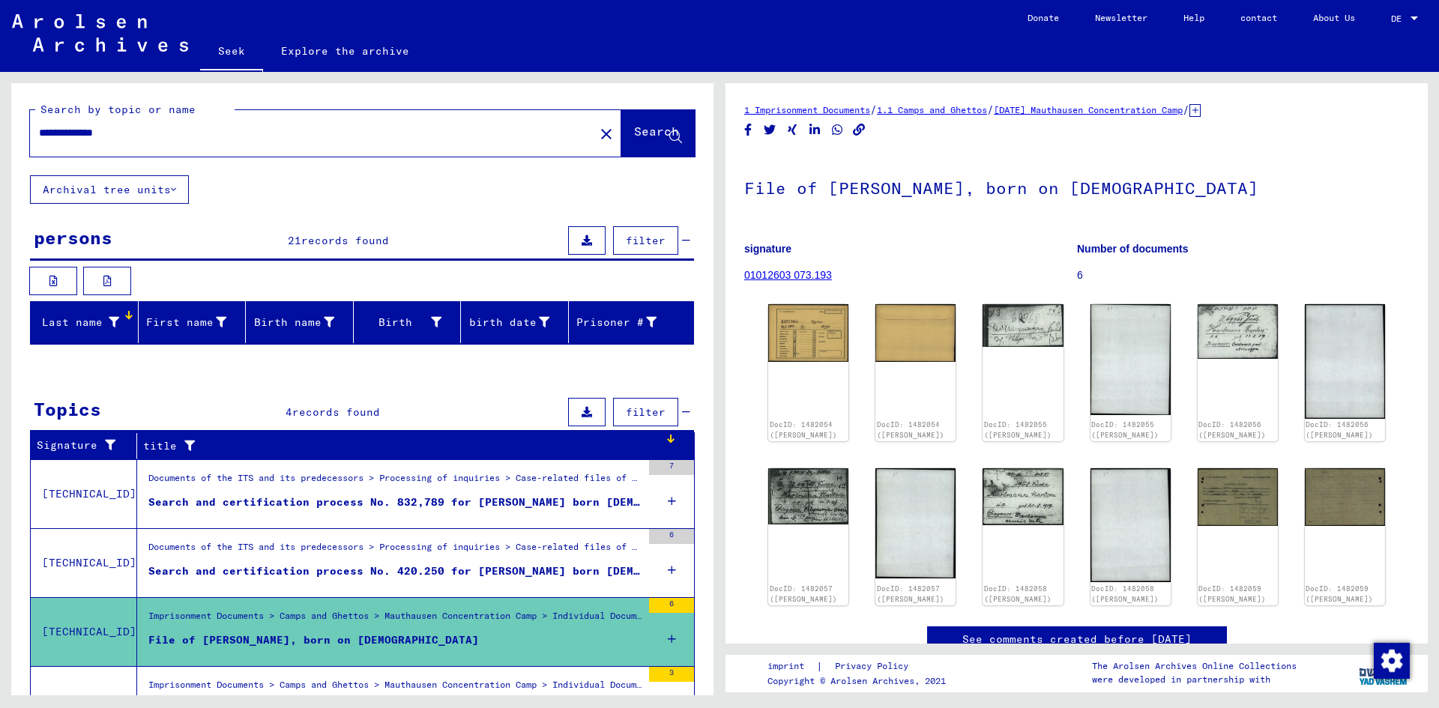
click at [321, 246] on font "records found" at bounding box center [345, 240] width 88 height 13
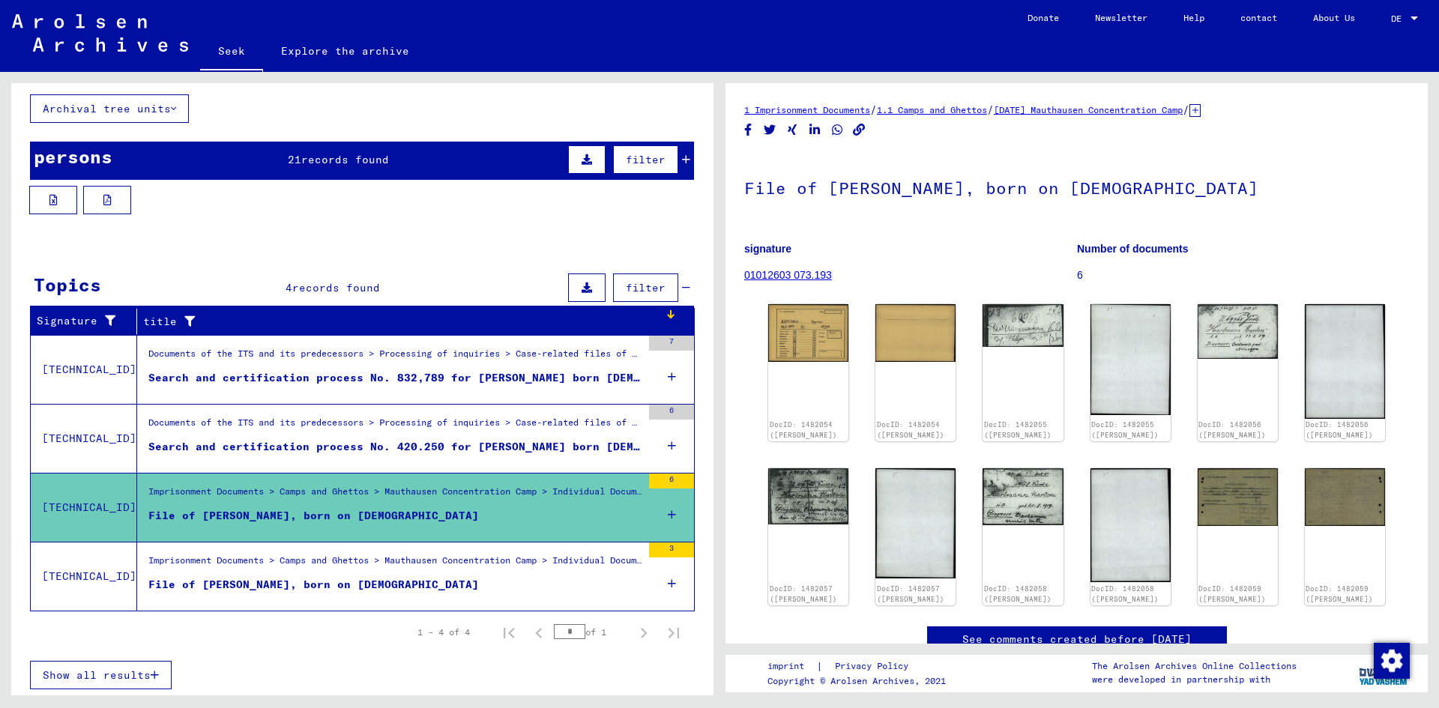
scroll to position [83, 0]
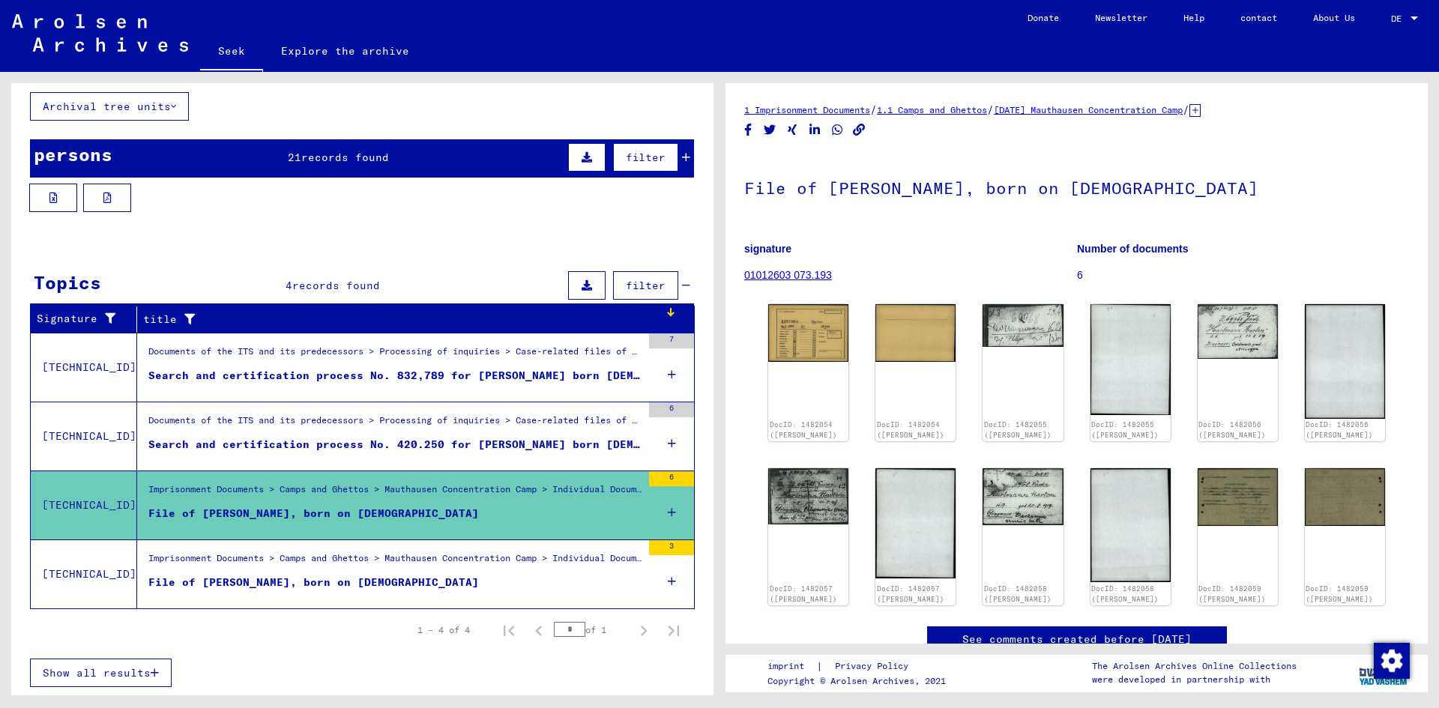
click at [344, 317] on div "title" at bounding box center [404, 320] width 522 height 16
